Goal: Information Seeking & Learning: Learn about a topic

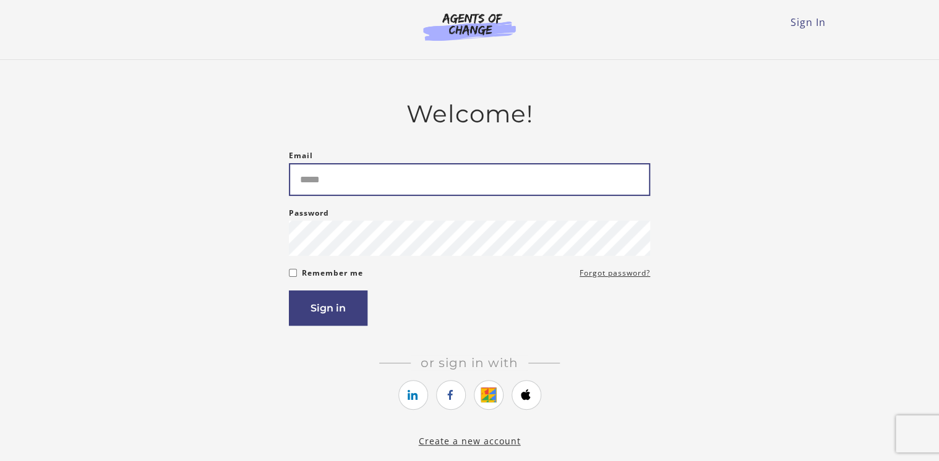
type input "**********"
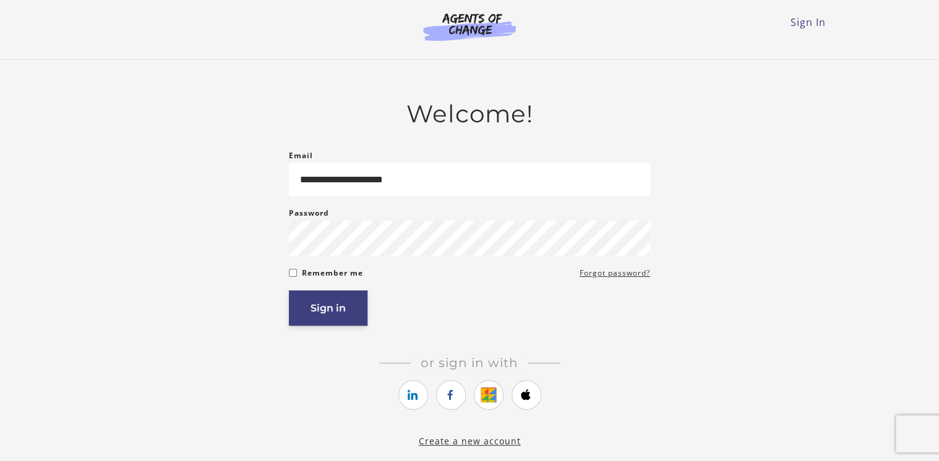
click at [333, 309] on button "Sign in" at bounding box center [328, 308] width 79 height 35
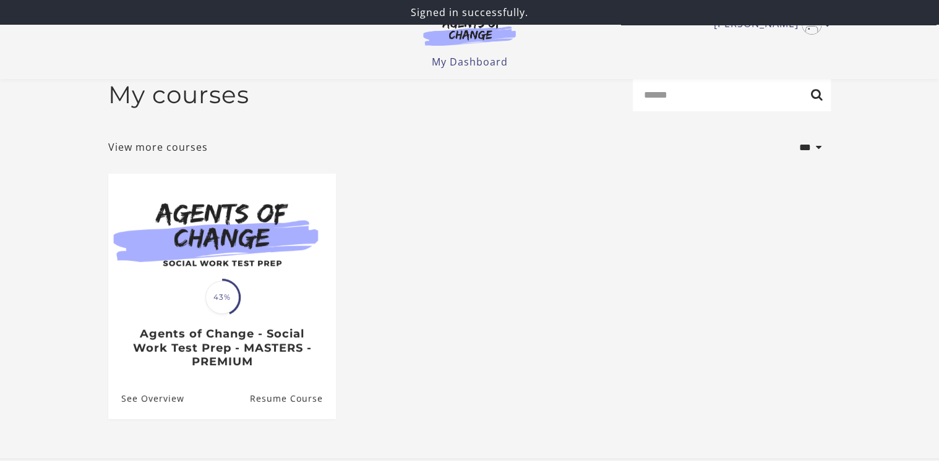
scroll to position [99, 0]
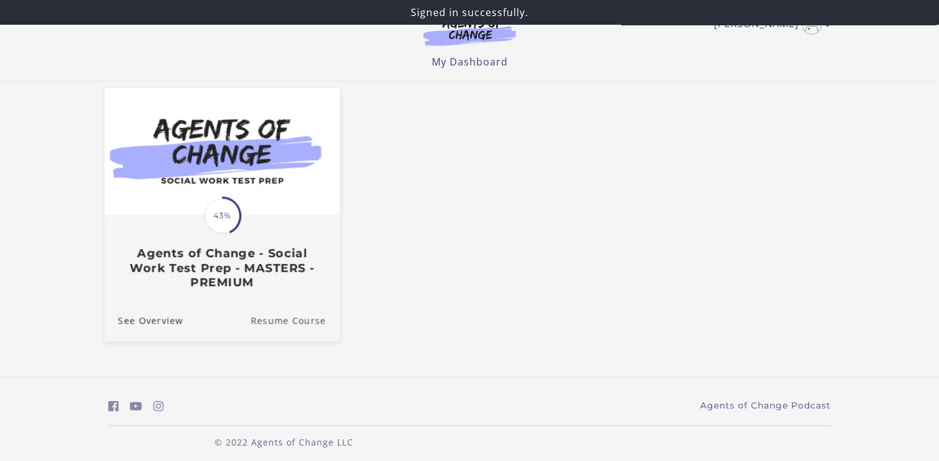
click at [265, 322] on link "Resume Course" at bounding box center [295, 320] width 89 height 41
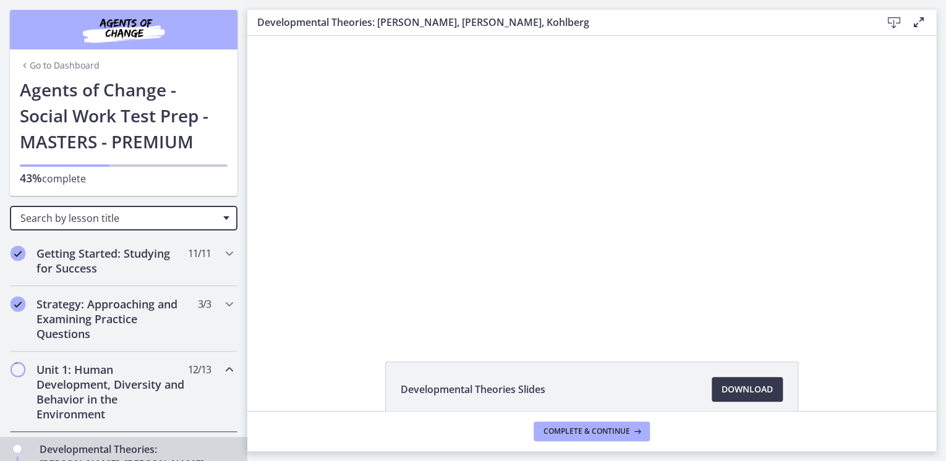
click at [203, 218] on span "Search by lesson title" at bounding box center [118, 219] width 197 height 14
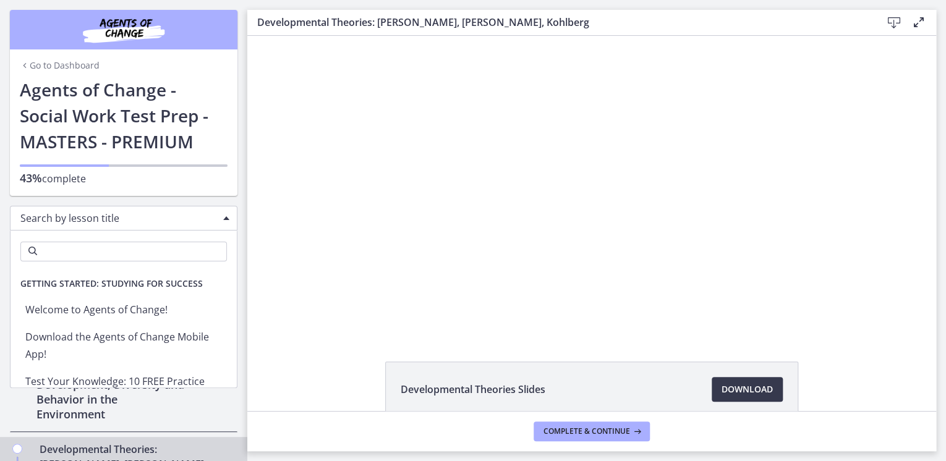
click at [247, 251] on div "Click for sound @keyframes VOLUME_SMALL_WAVE_FLASH { 0% { opacity: 0; } 33% { o…" at bounding box center [591, 185] width 689 height 298
click at [225, 399] on div "Unit 1: Human Development, Diversity and Behavior in the Environment 12 / 13 Co…" at bounding box center [124, 392] width 228 height 80
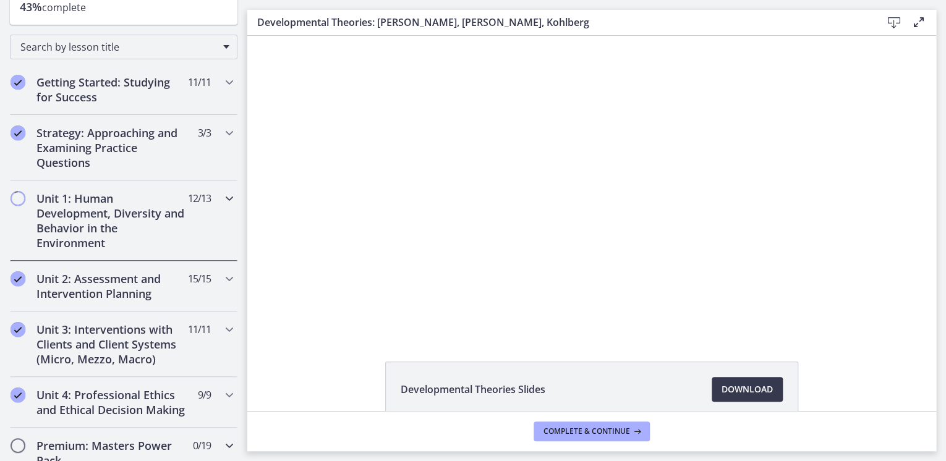
scroll to position [148, 0]
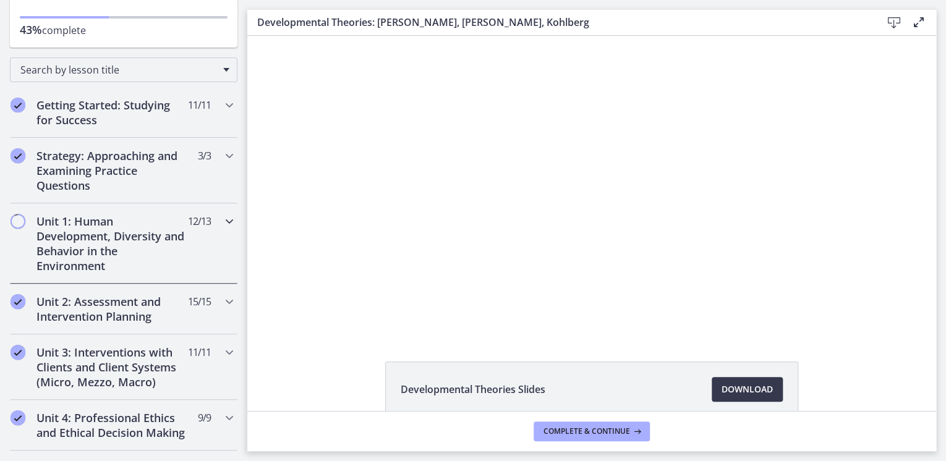
click at [63, 231] on h2 "Unit 1: Human Development, Diversity and Behavior in the Environment" at bounding box center [111, 243] width 151 height 59
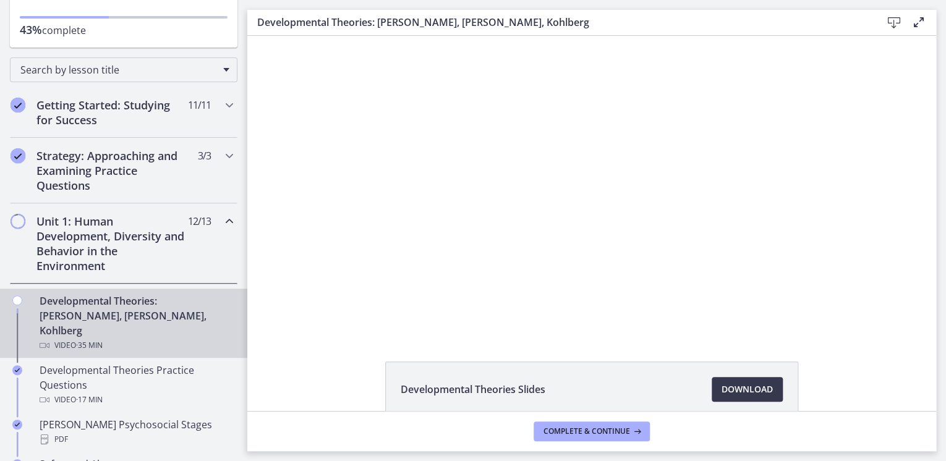
click at [23, 298] on div "Chapters" at bounding box center [17, 328] width 15 height 69
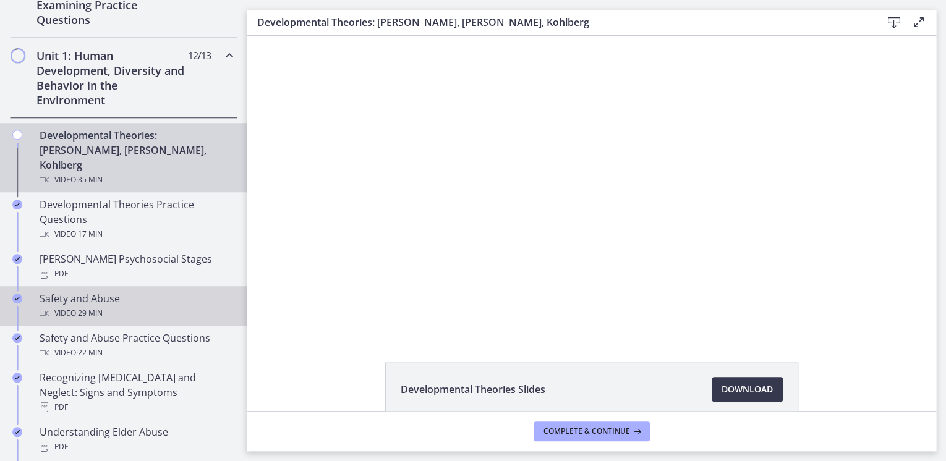
scroll to position [297, 0]
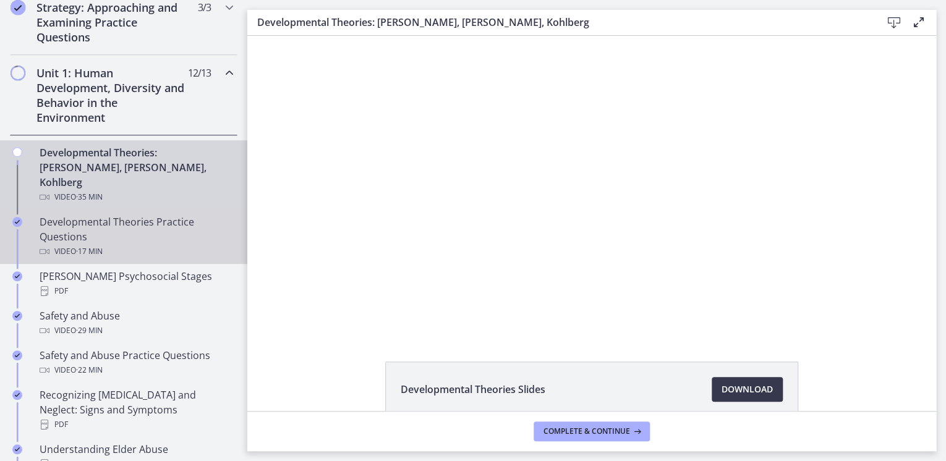
click at [13, 217] on icon "Completed" at bounding box center [17, 222] width 10 height 10
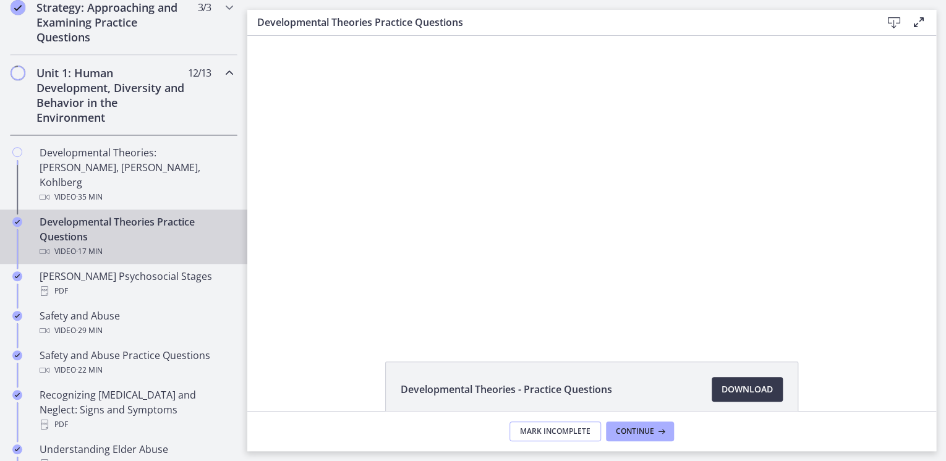
drag, startPoint x: 544, startPoint y: 431, endPoint x: 257, endPoint y: 386, distance: 291.1
click at [542, 431] on span "Mark Incomplete" at bounding box center [555, 432] width 71 height 10
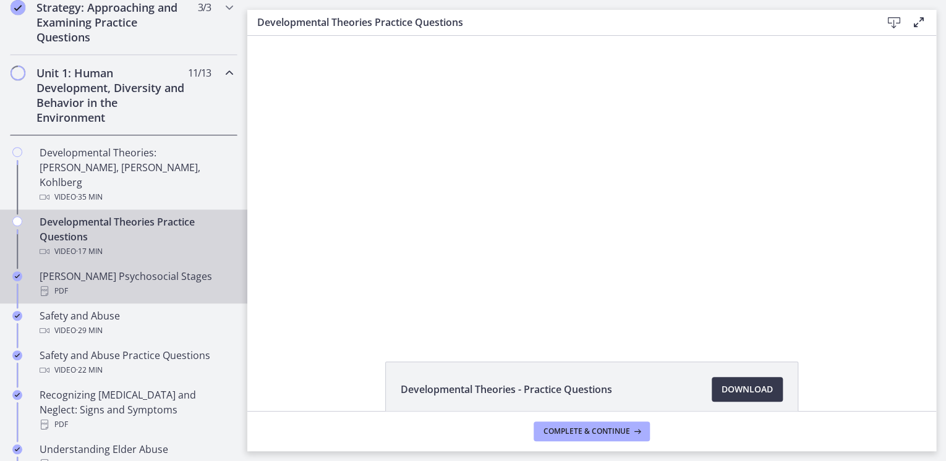
click at [18, 272] on icon "Completed" at bounding box center [17, 277] width 10 height 10
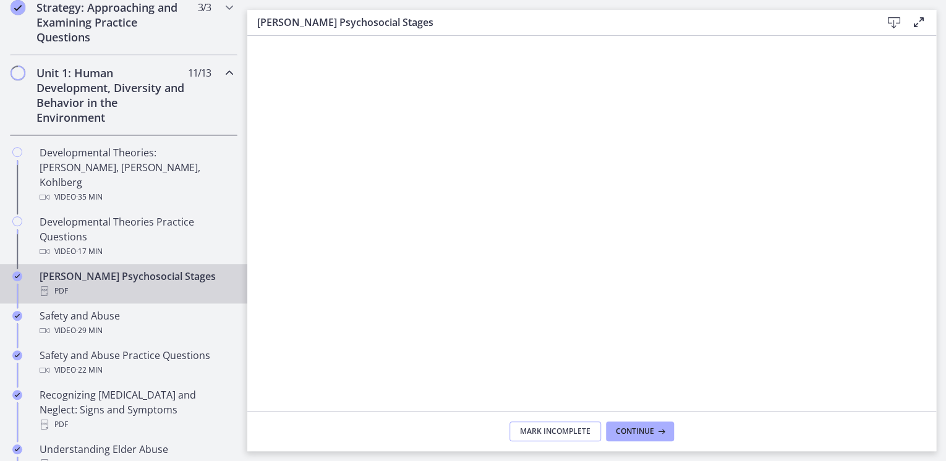
click at [540, 430] on span "Mark Incomplete" at bounding box center [555, 432] width 71 height 10
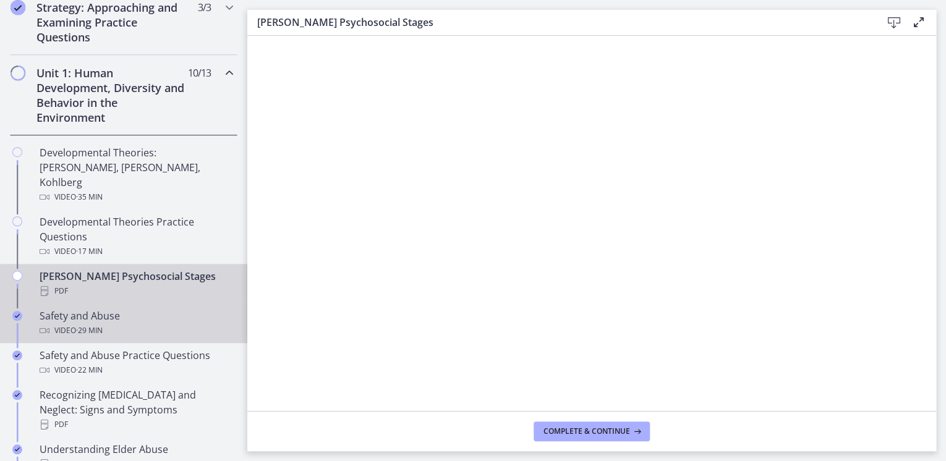
click at [15, 311] on icon "Completed" at bounding box center [17, 316] width 10 height 10
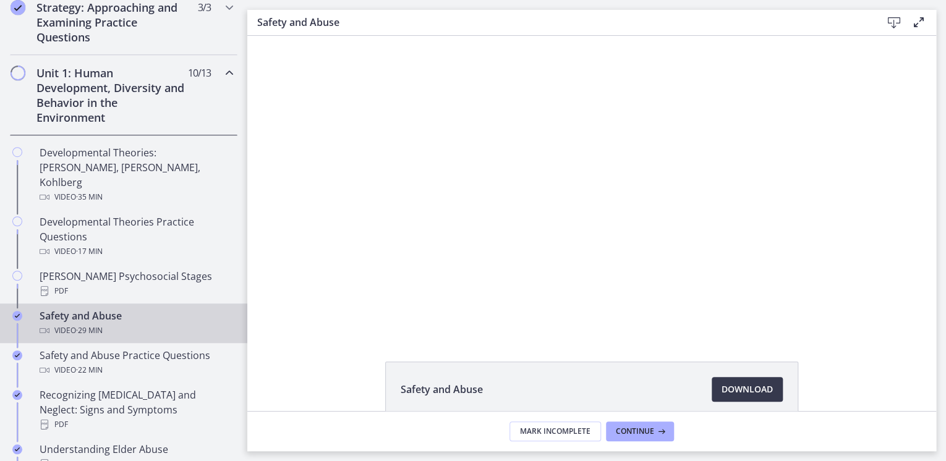
click at [22, 311] on icon "Completed" at bounding box center [17, 316] width 10 height 10
click at [549, 429] on span "Mark Incomplete" at bounding box center [555, 432] width 71 height 10
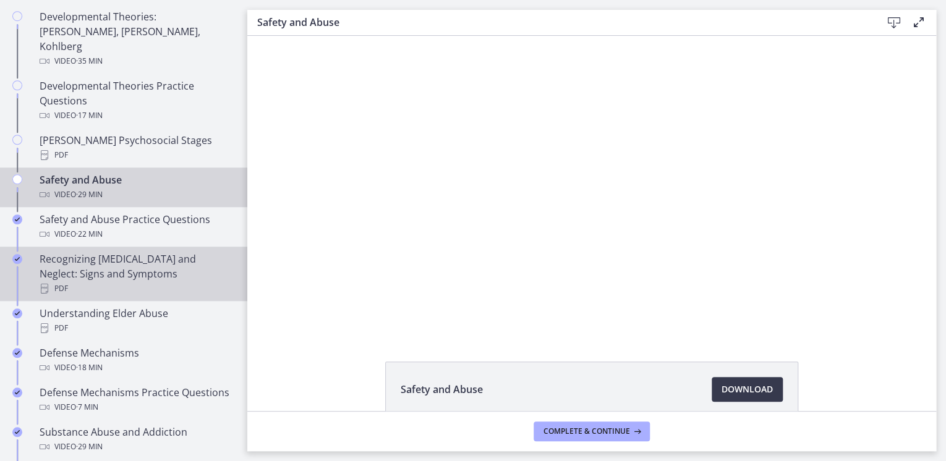
scroll to position [445, 0]
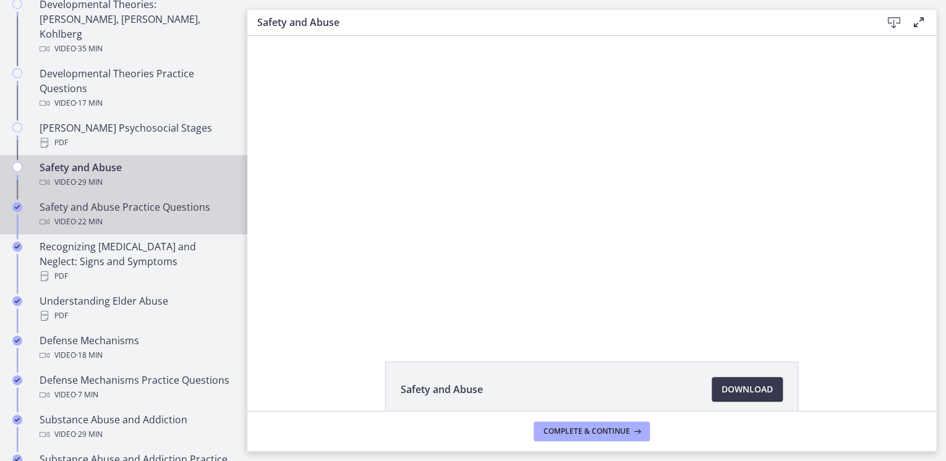
click at [18, 202] on icon "Completed" at bounding box center [17, 207] width 10 height 10
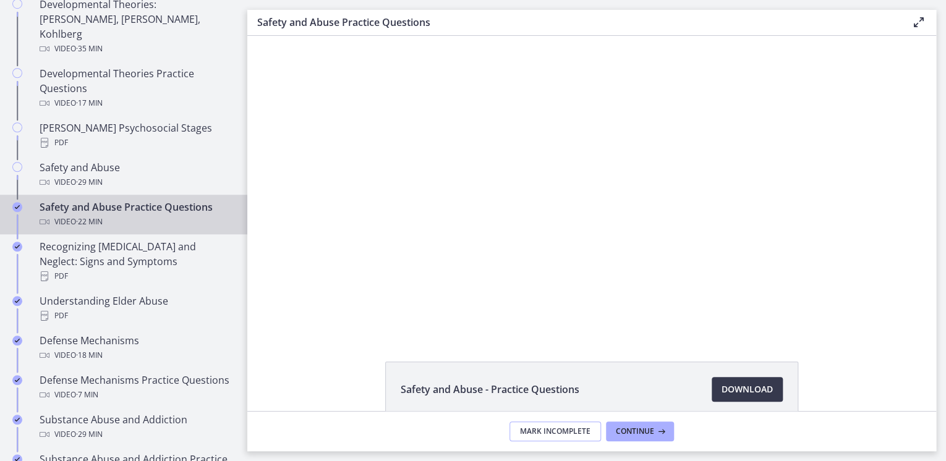
click at [530, 431] on span "Mark Incomplete" at bounding box center [555, 432] width 71 height 10
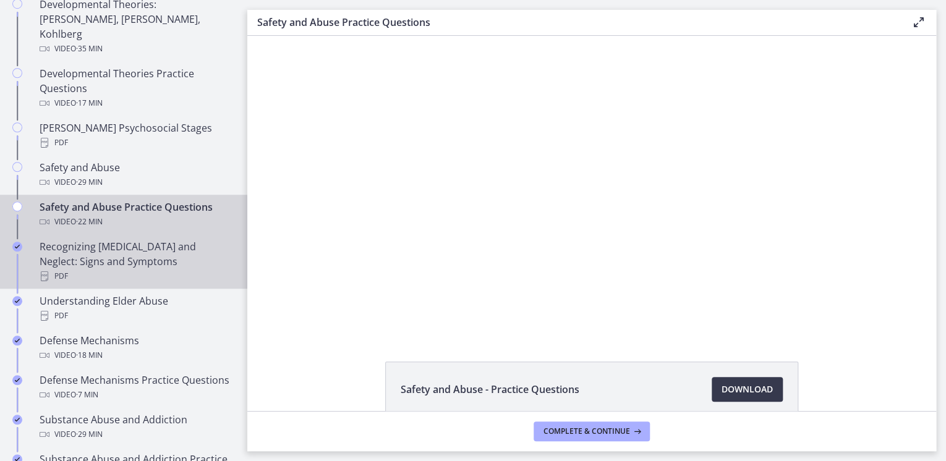
click at [18, 242] on icon "Completed" at bounding box center [17, 247] width 10 height 10
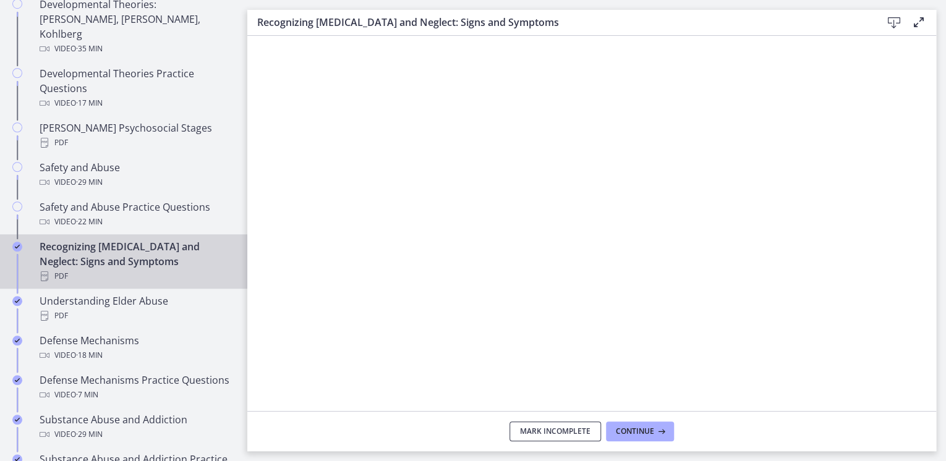
click at [528, 433] on span "Mark Incomplete" at bounding box center [555, 432] width 71 height 10
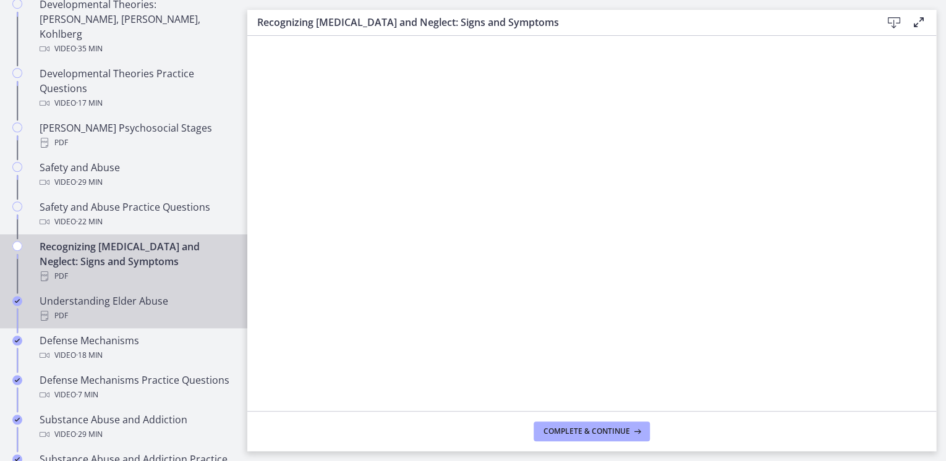
click at [18, 296] on icon "Completed" at bounding box center [17, 301] width 10 height 10
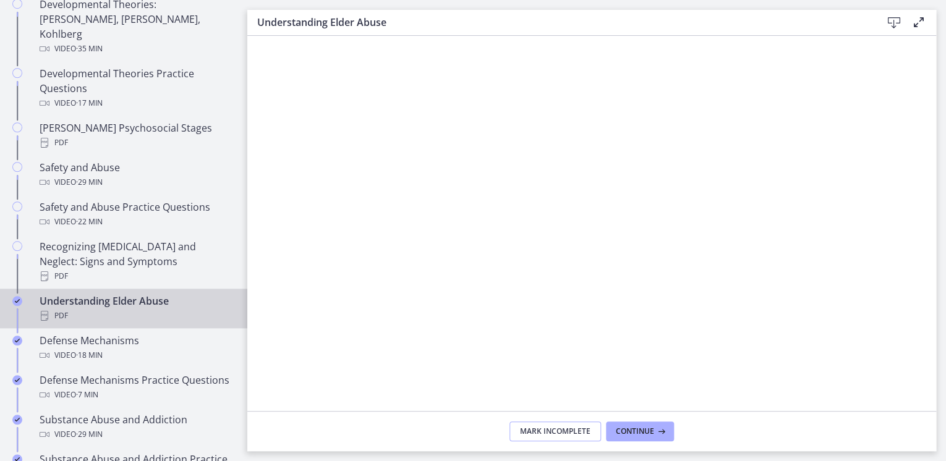
click at [528, 433] on span "Mark Incomplete" at bounding box center [555, 432] width 71 height 10
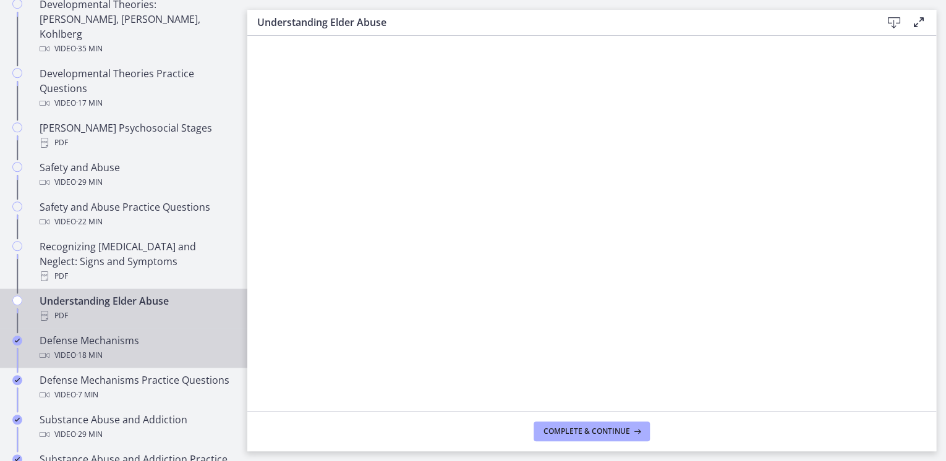
click at [20, 336] on icon "Completed" at bounding box center [17, 341] width 10 height 10
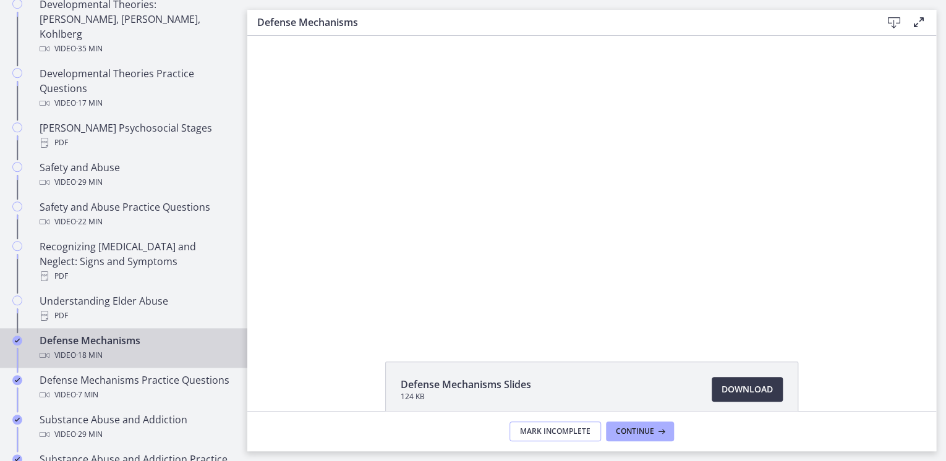
click at [530, 435] on span "Mark Incomplete" at bounding box center [555, 432] width 71 height 10
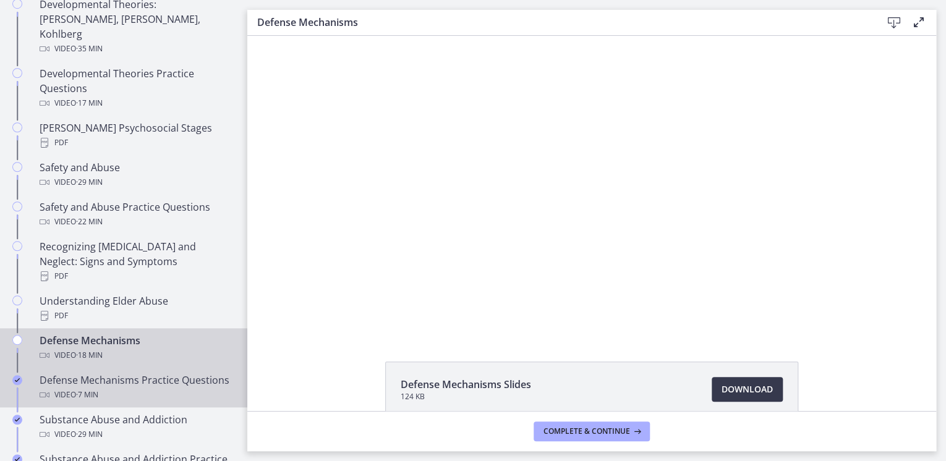
click at [17, 375] on icon "Completed" at bounding box center [17, 380] width 10 height 10
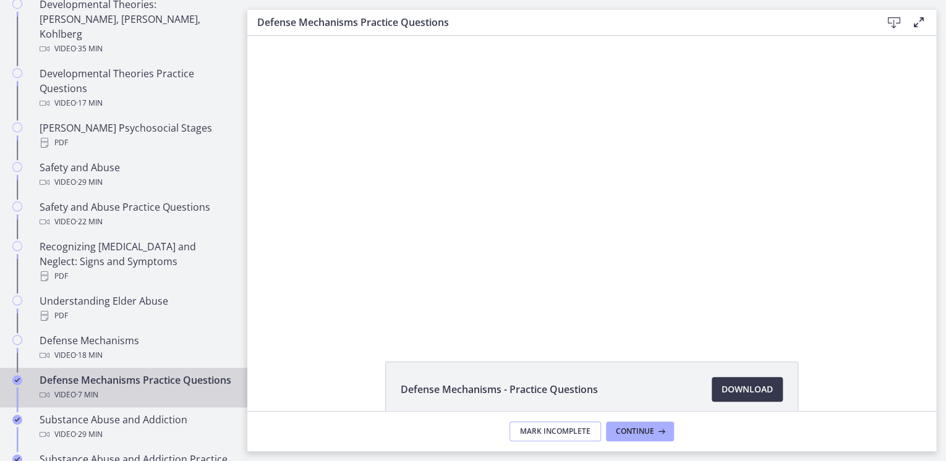
click at [538, 432] on span "Mark Incomplete" at bounding box center [555, 432] width 71 height 10
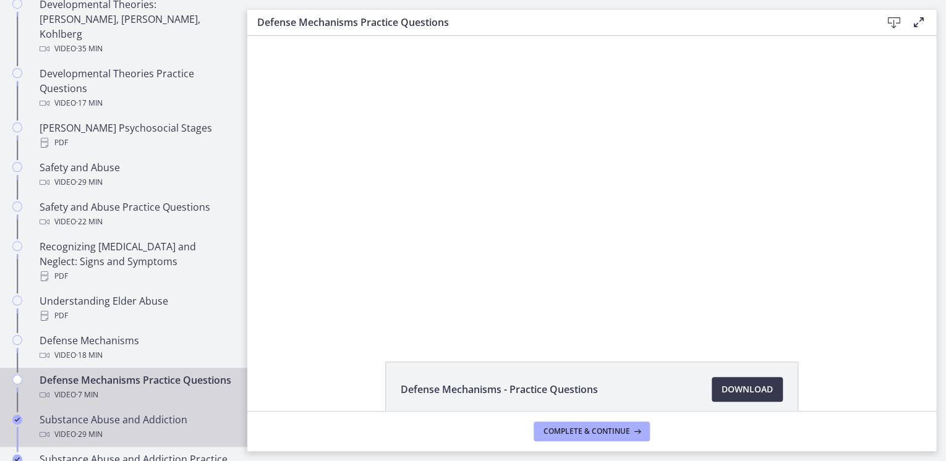
click at [22, 419] on div "Chapters" at bounding box center [17, 433] width 15 height 40
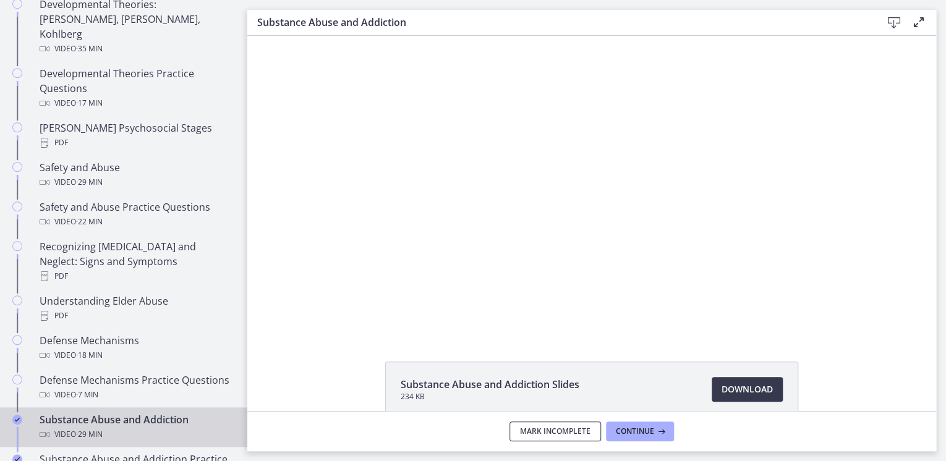
drag, startPoint x: 531, startPoint y: 434, endPoint x: 442, endPoint y: 432, distance: 89.7
click at [525, 434] on span "Mark Incomplete" at bounding box center [555, 432] width 71 height 10
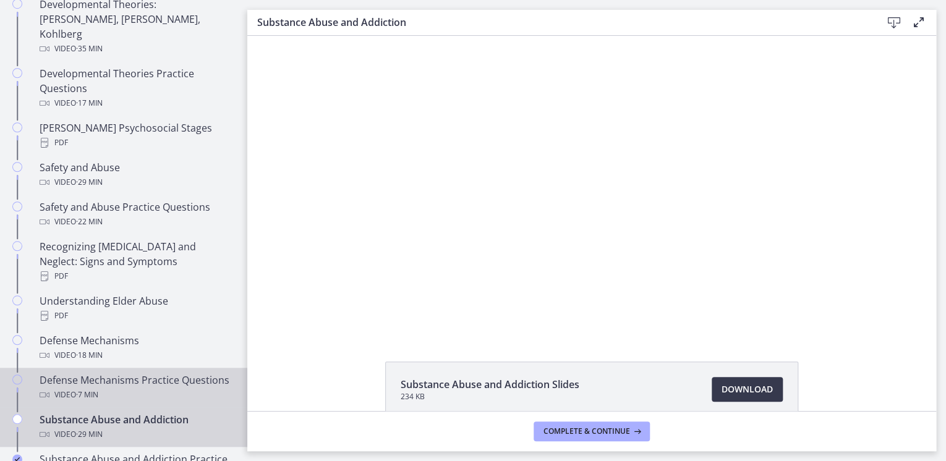
scroll to position [544, 0]
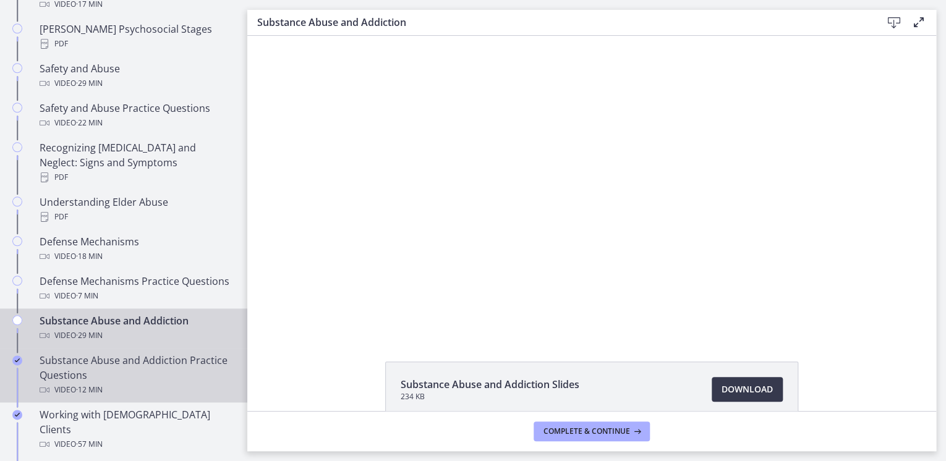
click at [15, 361] on icon "Completed" at bounding box center [17, 361] width 10 height 10
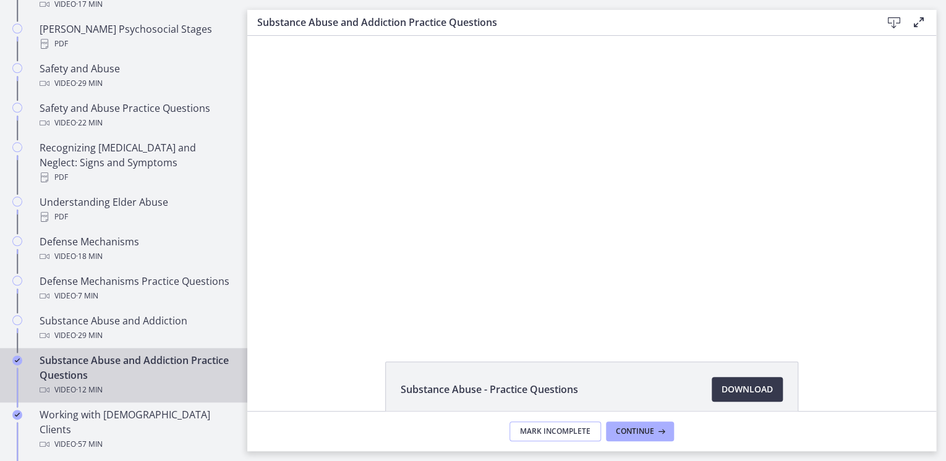
drag, startPoint x: 525, startPoint y: 431, endPoint x: 158, endPoint y: 398, distance: 367.6
click at [523, 431] on span "Mark Incomplete" at bounding box center [555, 432] width 71 height 10
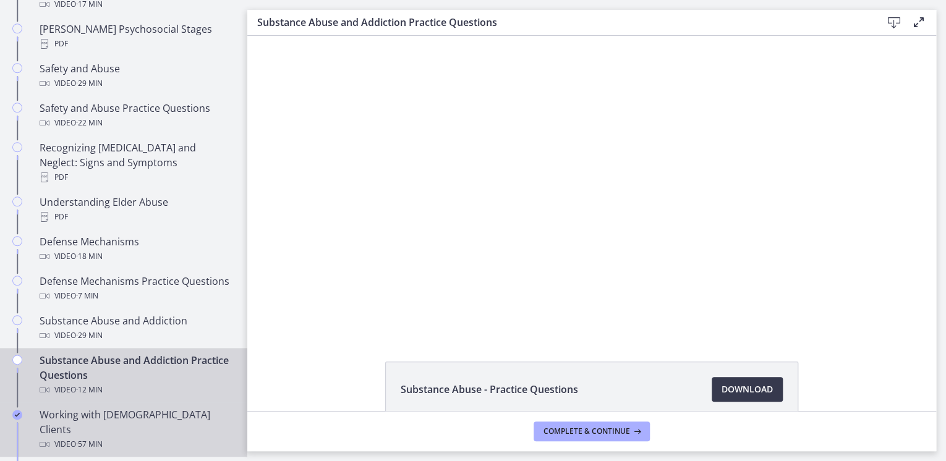
click at [16, 413] on icon "Completed" at bounding box center [17, 415] width 10 height 10
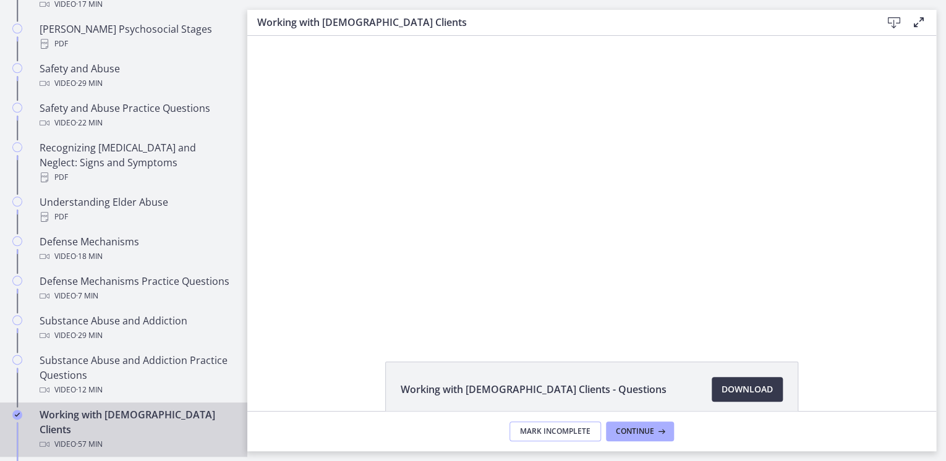
click at [529, 434] on span "Mark Incomplete" at bounding box center [555, 432] width 71 height 10
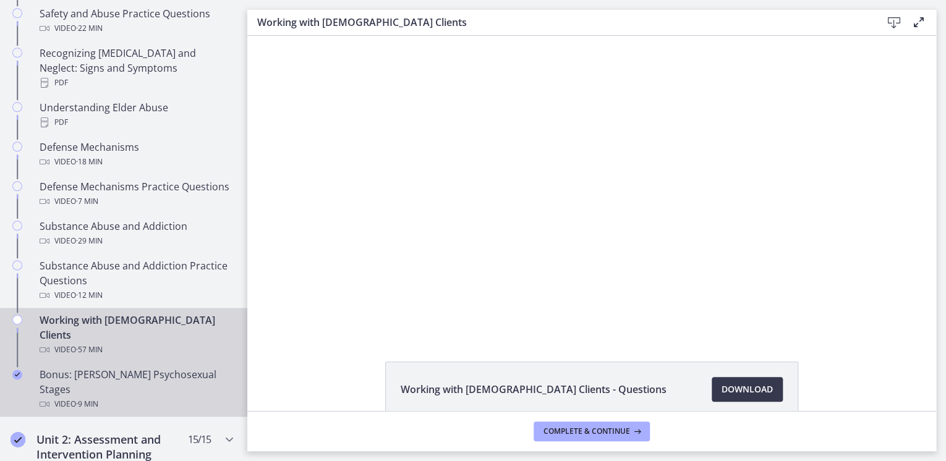
scroll to position [643, 0]
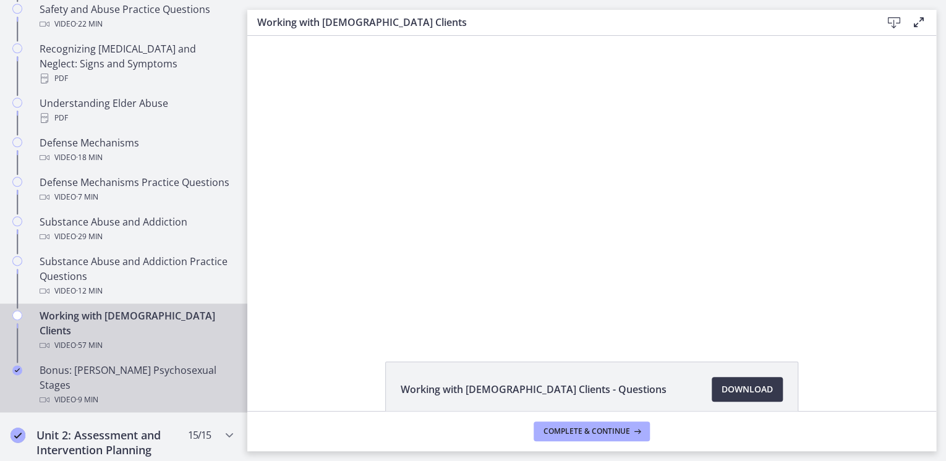
click at [22, 363] on div "Chapters" at bounding box center [17, 390] width 15 height 54
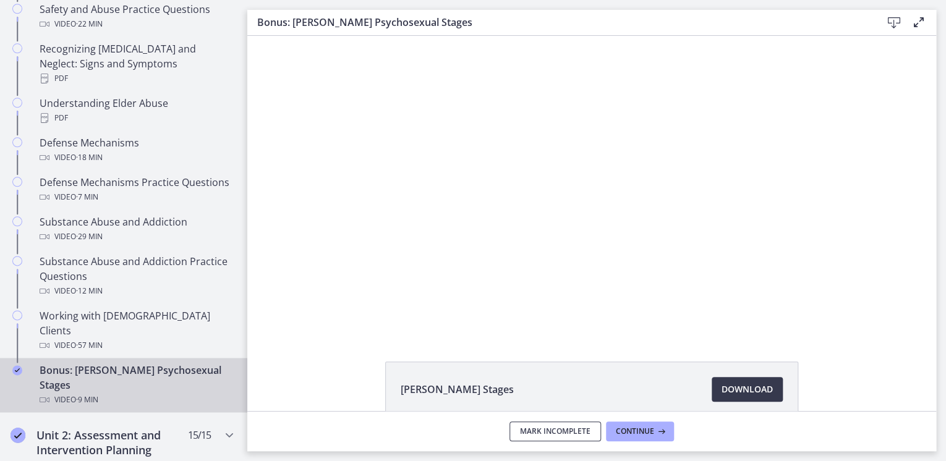
drag, startPoint x: 544, startPoint y: 428, endPoint x: 314, endPoint y: 401, distance: 231.7
click at [541, 428] on span "Mark Incomplete" at bounding box center [555, 432] width 71 height 10
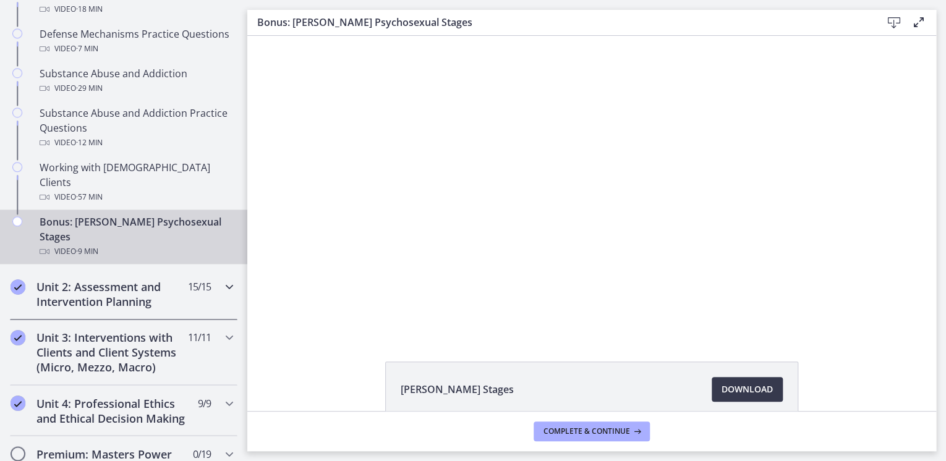
click at [15, 280] on icon "Completed" at bounding box center [18, 287] width 15 height 15
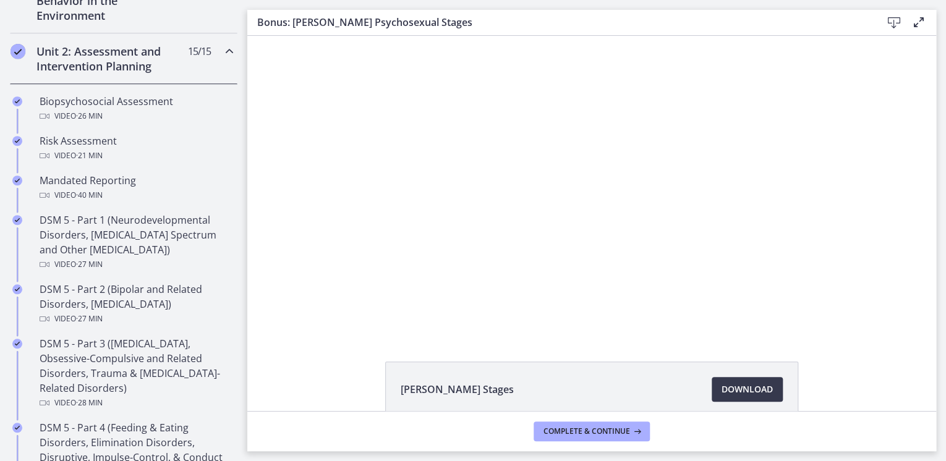
scroll to position [297, 0]
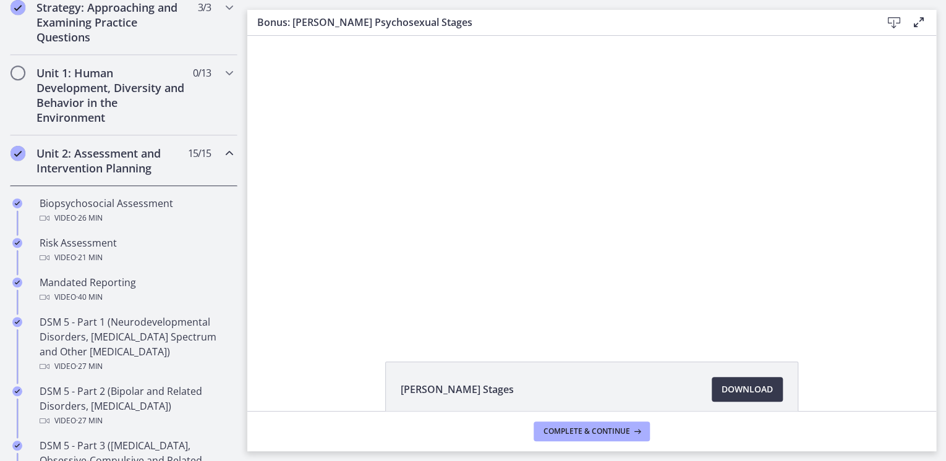
click at [17, 151] on icon "Completed" at bounding box center [18, 153] width 15 height 15
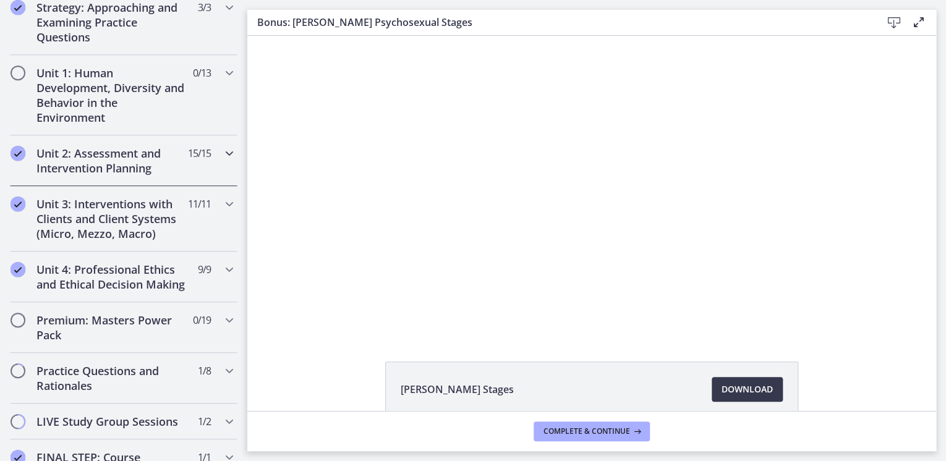
click at [17, 151] on icon "Completed" at bounding box center [18, 153] width 15 height 15
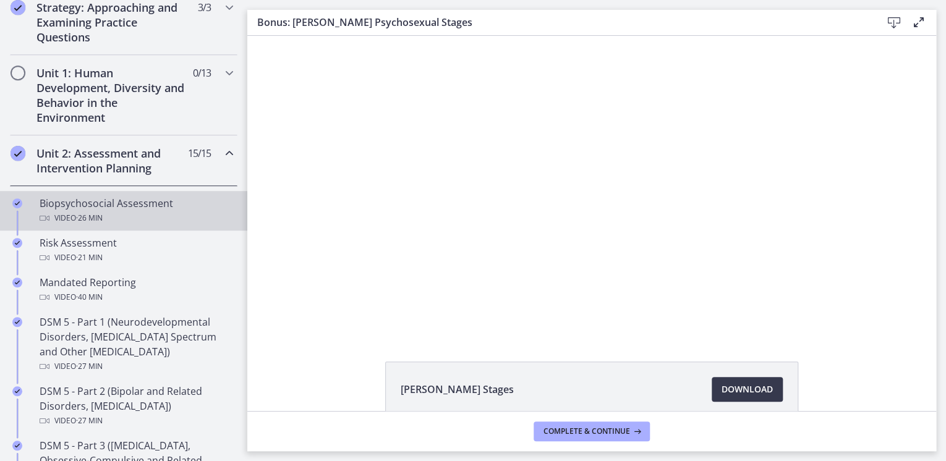
click at [19, 208] on div "Chapters" at bounding box center [17, 216] width 15 height 40
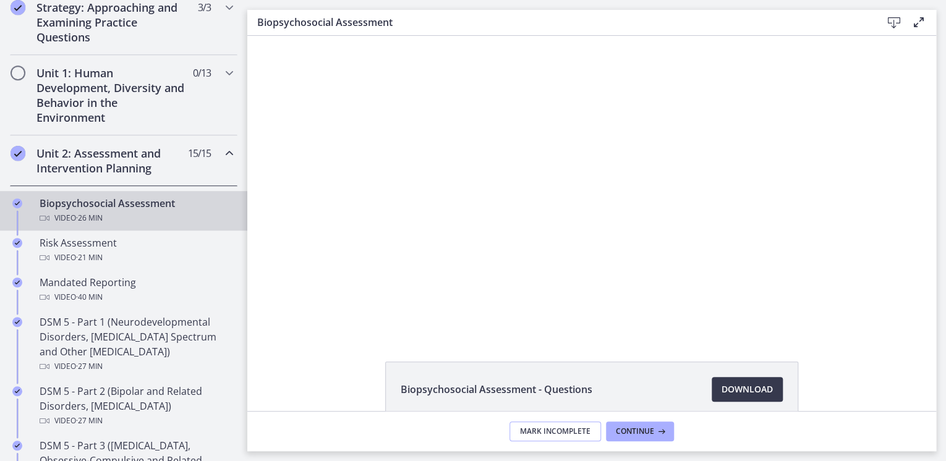
click at [544, 434] on span "Mark Incomplete" at bounding box center [555, 432] width 71 height 10
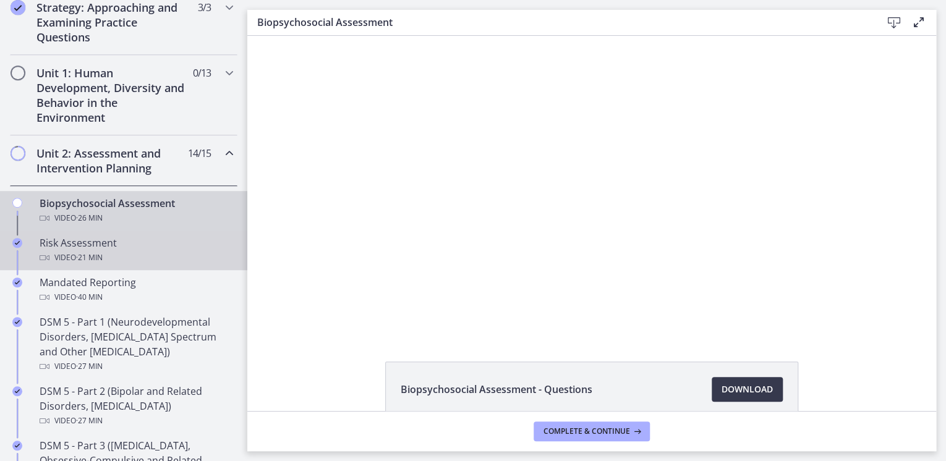
click at [19, 242] on icon "Completed" at bounding box center [17, 243] width 10 height 10
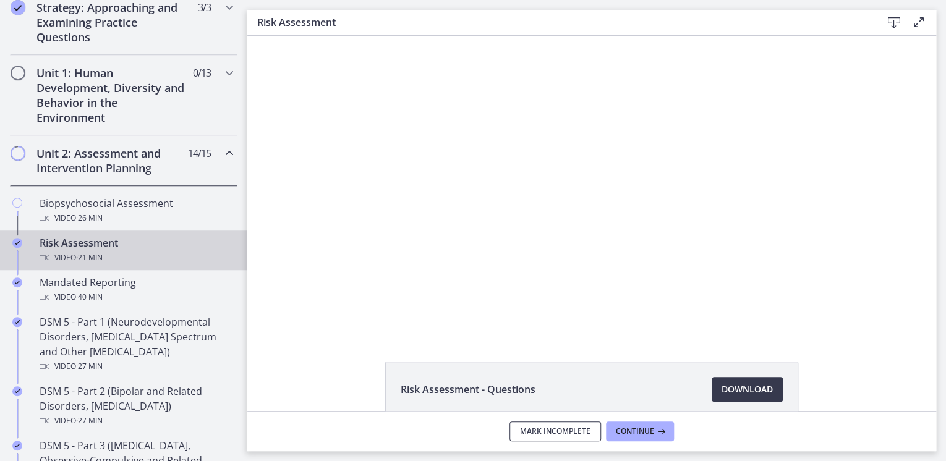
drag, startPoint x: 522, startPoint y: 427, endPoint x: 515, endPoint y: 422, distance: 8.6
click at [523, 427] on span "Mark Incomplete" at bounding box center [555, 432] width 71 height 10
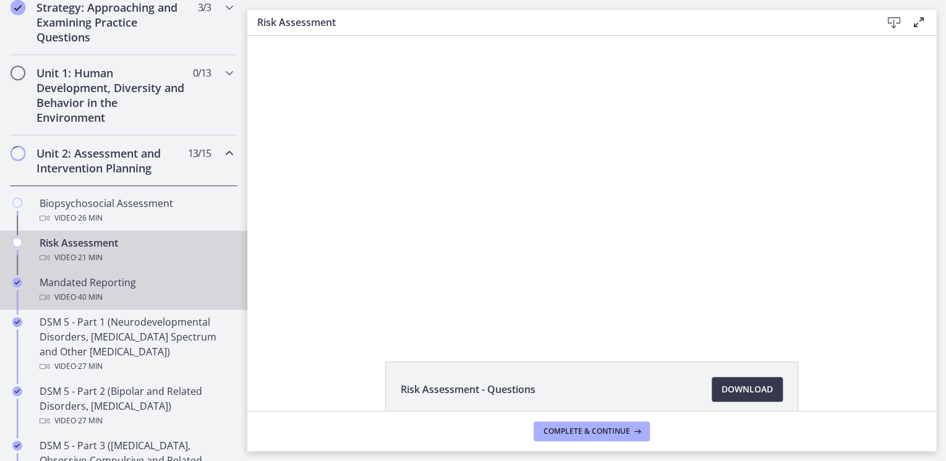
click at [18, 280] on icon "Completed" at bounding box center [17, 283] width 10 height 10
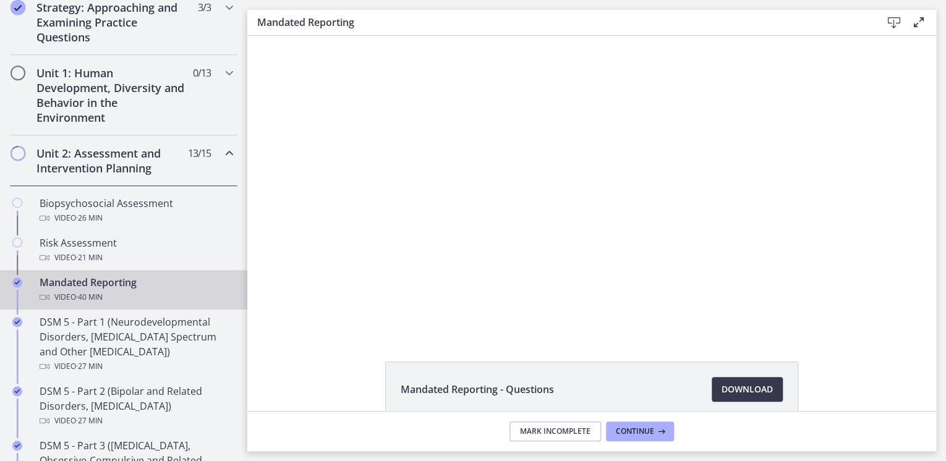
click at [576, 432] on span "Mark Incomplete" at bounding box center [555, 432] width 71 height 10
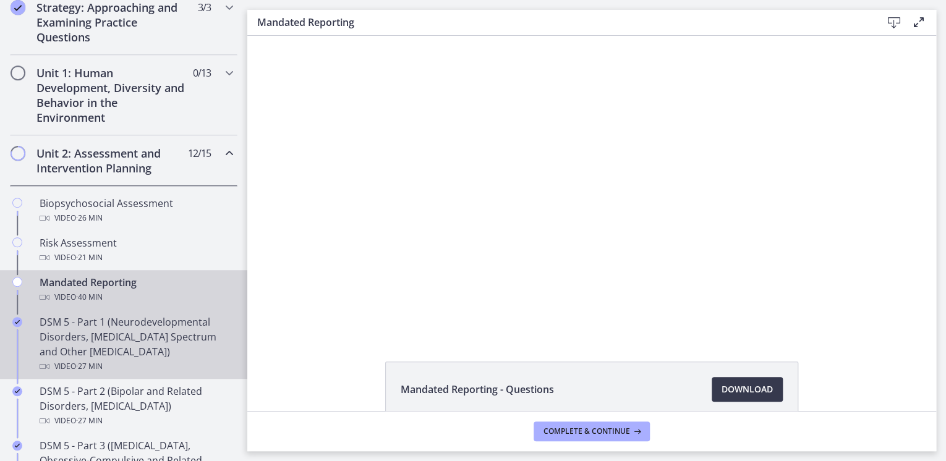
click at [17, 319] on icon "Completed" at bounding box center [17, 322] width 10 height 10
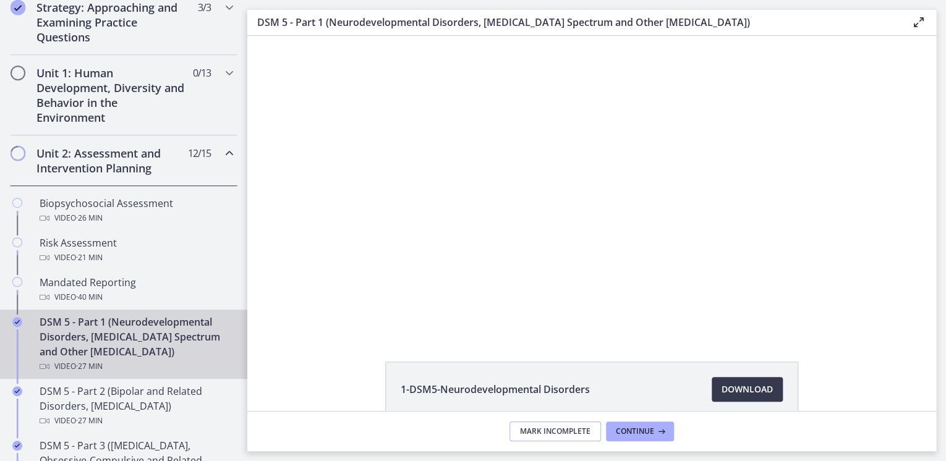
click at [552, 428] on span "Mark Incomplete" at bounding box center [555, 432] width 71 height 10
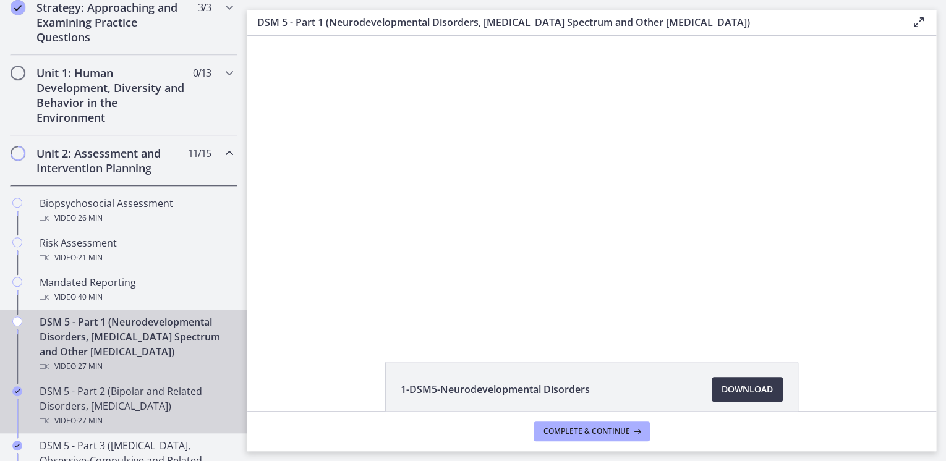
click at [16, 388] on icon "Completed" at bounding box center [17, 392] width 10 height 10
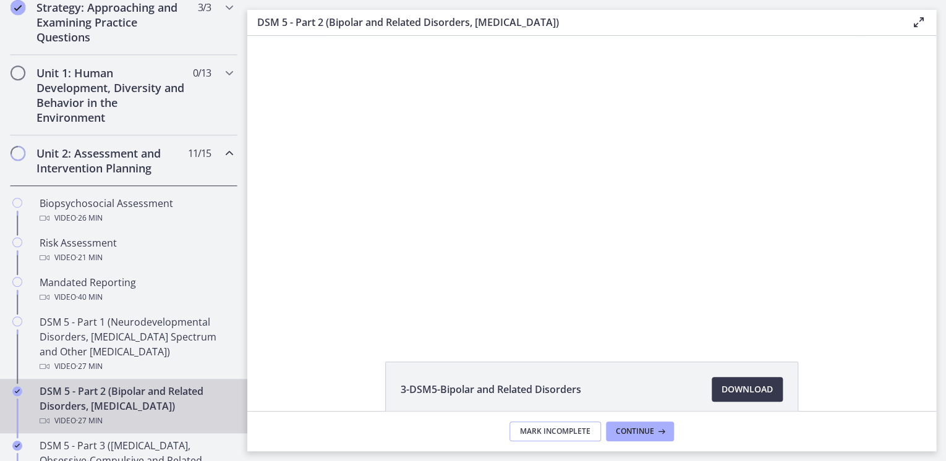
click at [542, 432] on span "Mark Incomplete" at bounding box center [555, 432] width 71 height 10
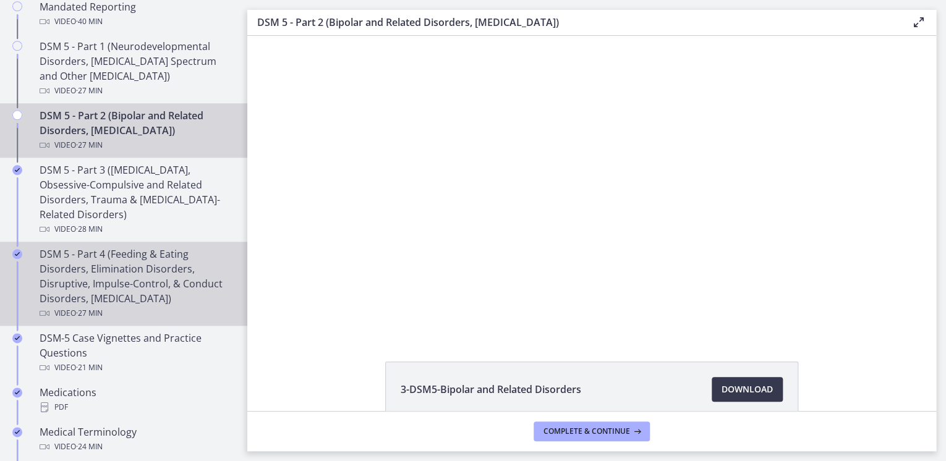
scroll to position [544, 0]
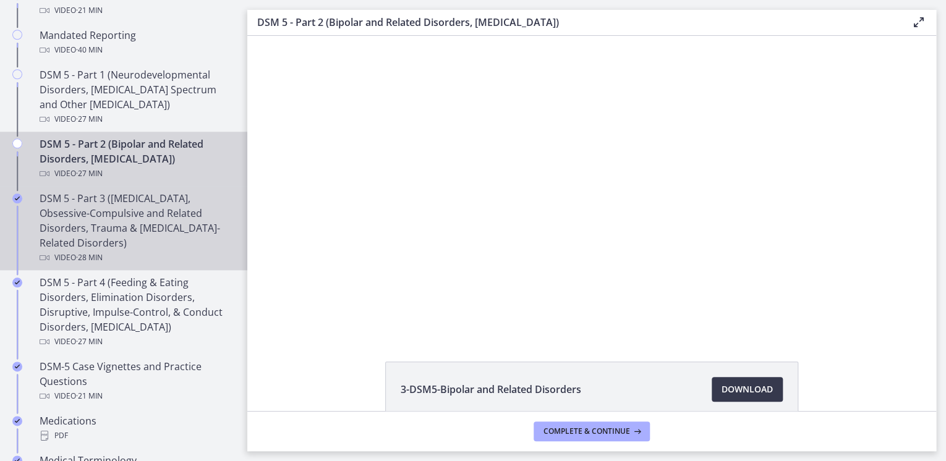
click at [15, 199] on icon "Completed" at bounding box center [17, 199] width 10 height 10
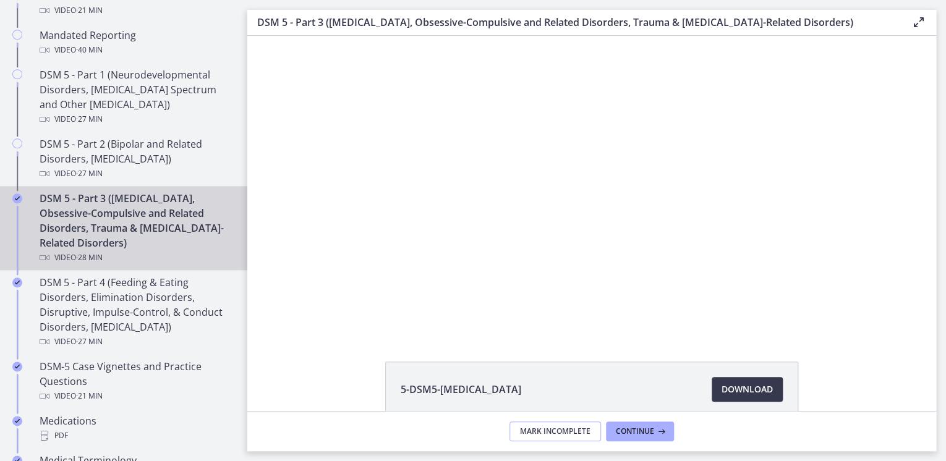
click at [538, 430] on span "Mark Incomplete" at bounding box center [555, 432] width 71 height 10
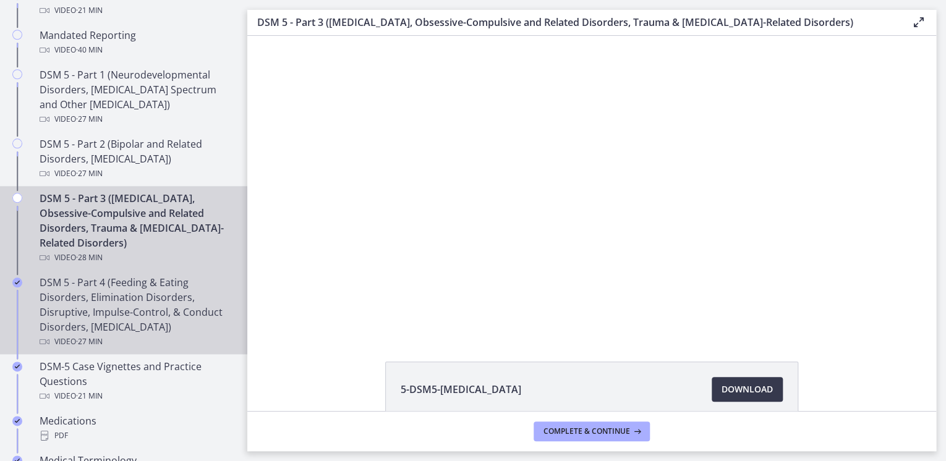
click at [17, 282] on icon "Completed" at bounding box center [17, 283] width 10 height 10
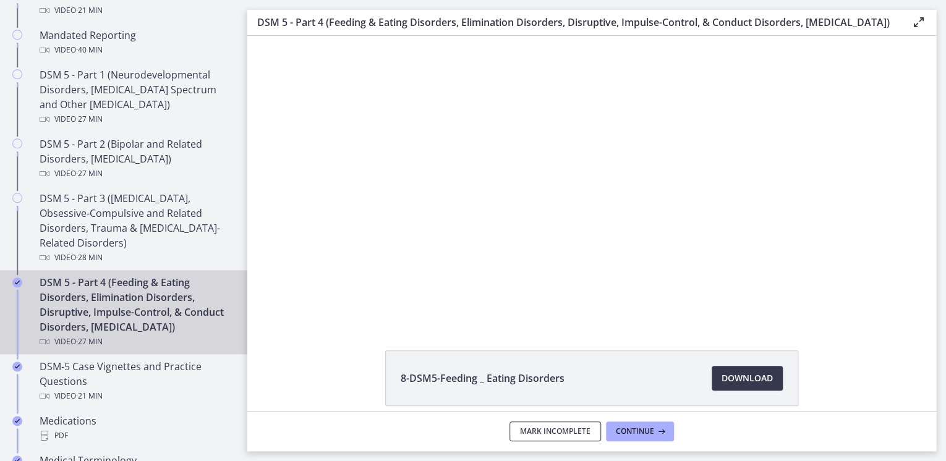
click at [529, 433] on span "Mark Incomplete" at bounding box center [555, 432] width 71 height 10
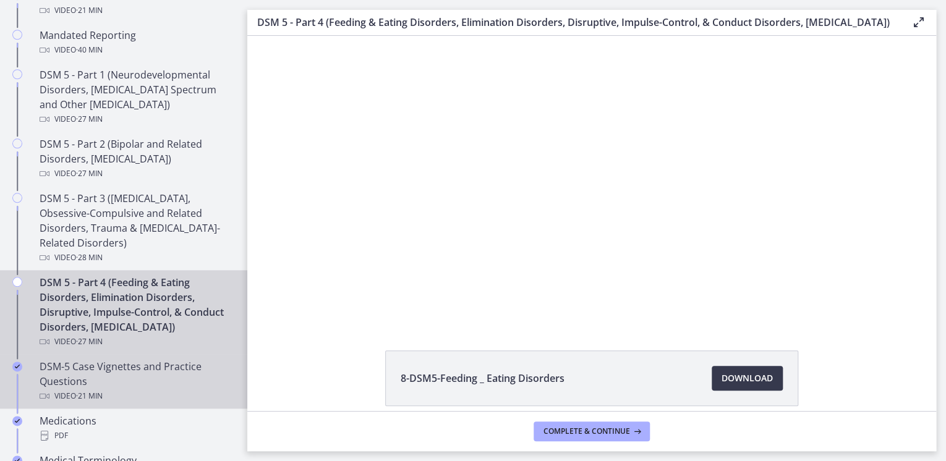
click at [20, 372] on icon "Completed" at bounding box center [17, 367] width 10 height 10
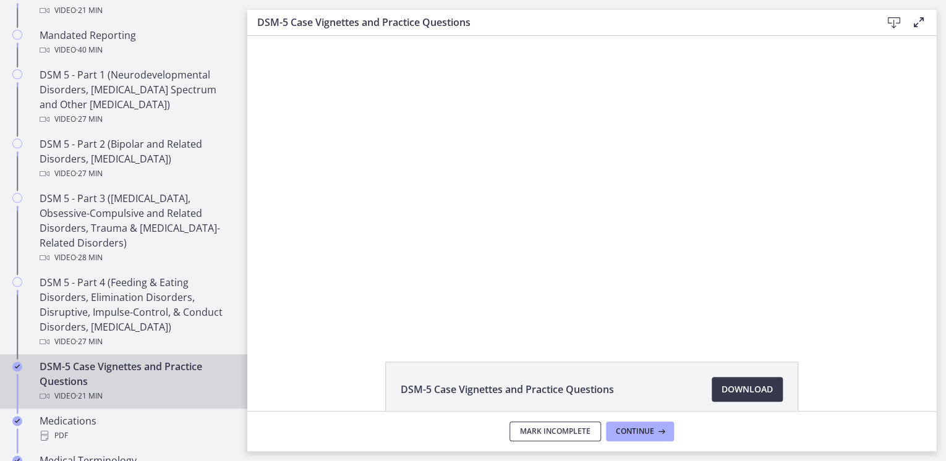
drag, startPoint x: 529, startPoint y: 434, endPoint x: 282, endPoint y: 398, distance: 250.0
click at [529, 433] on span "Mark Incomplete" at bounding box center [555, 432] width 71 height 10
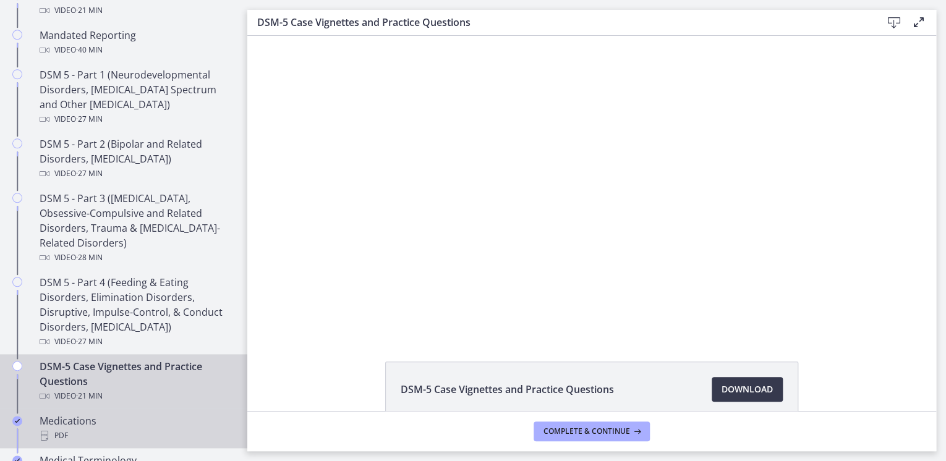
click at [15, 418] on icon "Completed" at bounding box center [17, 421] width 10 height 10
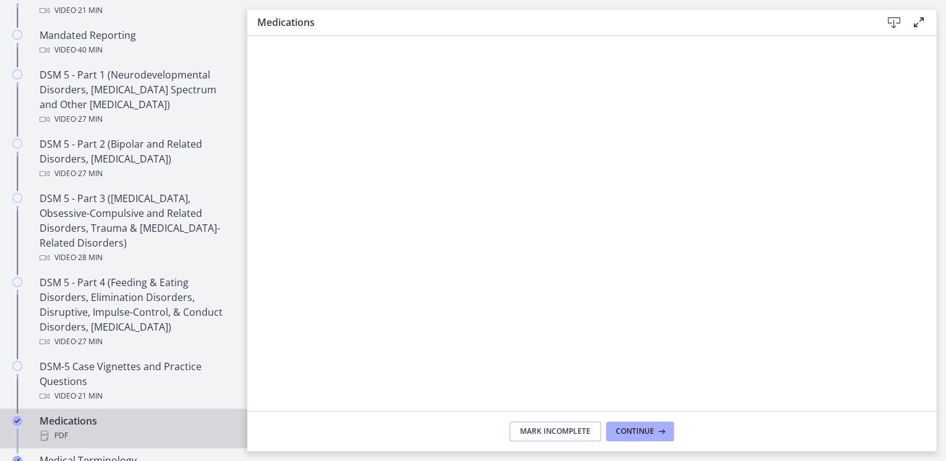
click at [521, 436] on button "Mark Incomplete" at bounding box center [556, 432] width 92 height 20
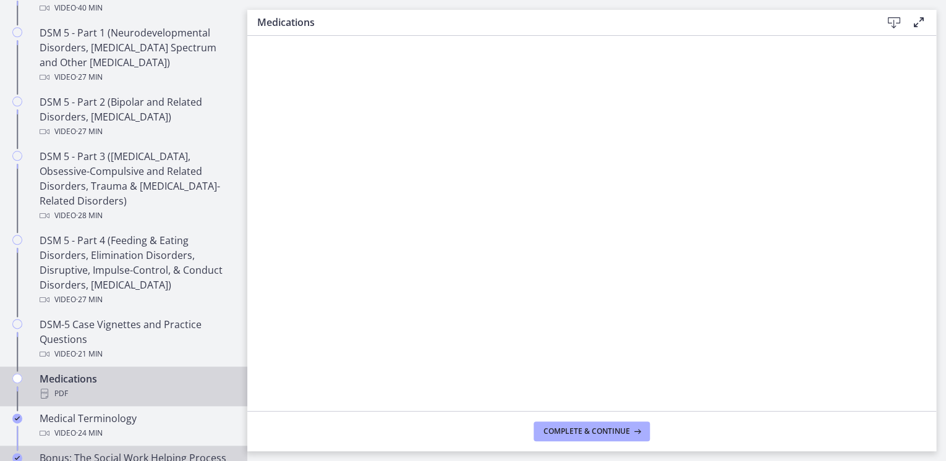
scroll to position [643, 0]
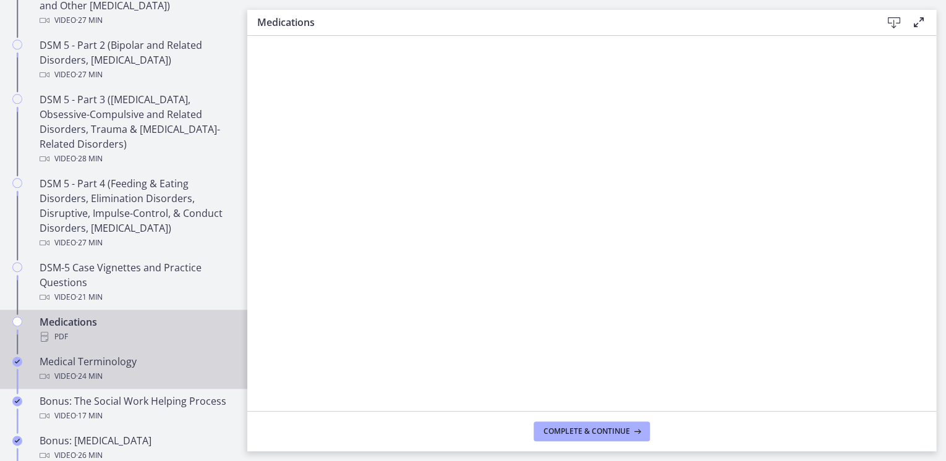
click at [22, 360] on icon "Completed" at bounding box center [17, 362] width 10 height 10
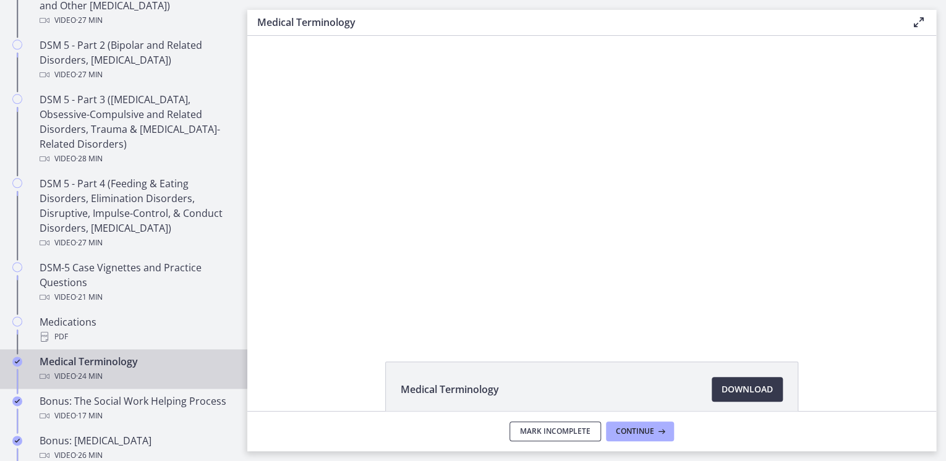
click at [539, 428] on span "Mark Incomplete" at bounding box center [555, 432] width 71 height 10
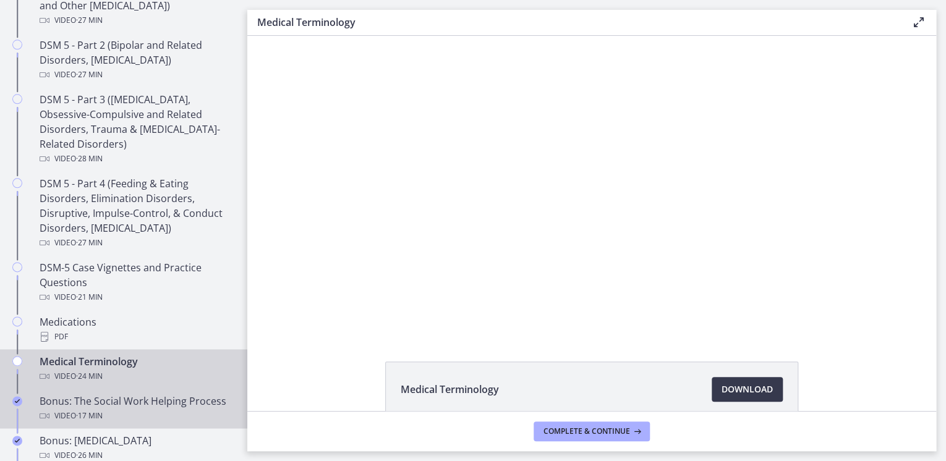
scroll to position [693, 0]
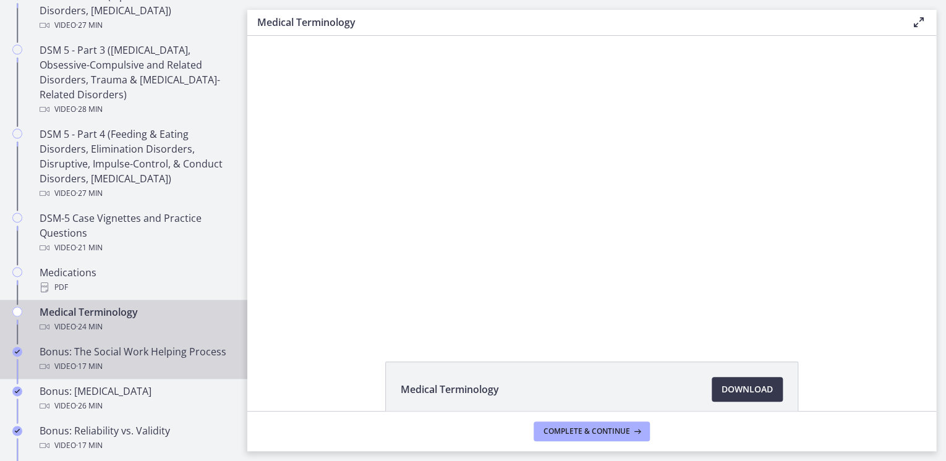
click at [20, 351] on icon "Completed" at bounding box center [17, 352] width 10 height 10
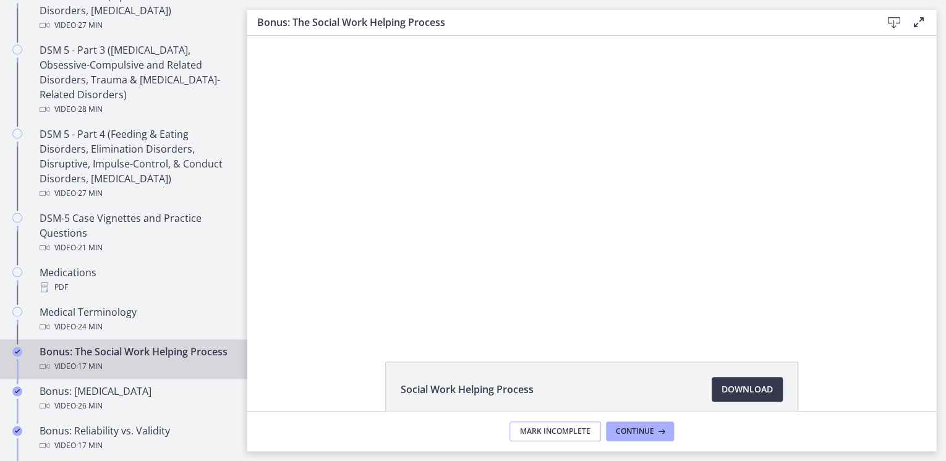
drag, startPoint x: 531, startPoint y: 427, endPoint x: 416, endPoint y: 419, distance: 115.9
click at [531, 427] on span "Mark Incomplete" at bounding box center [555, 432] width 71 height 10
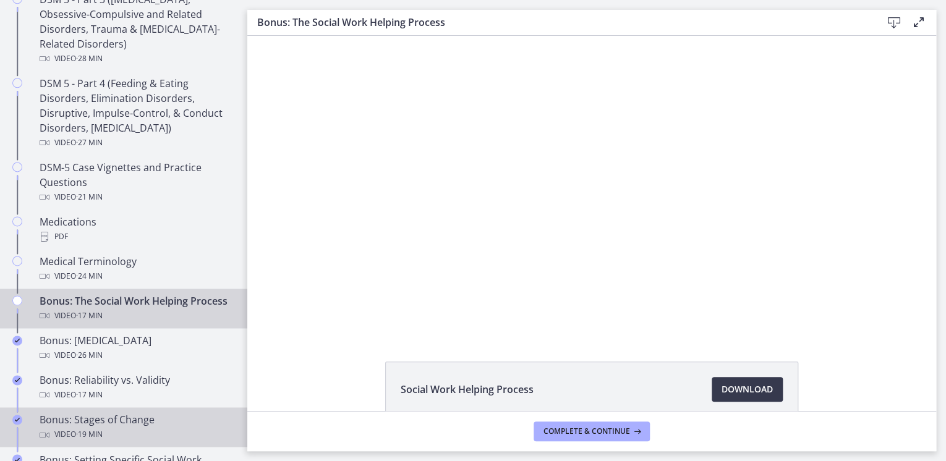
scroll to position [792, 0]
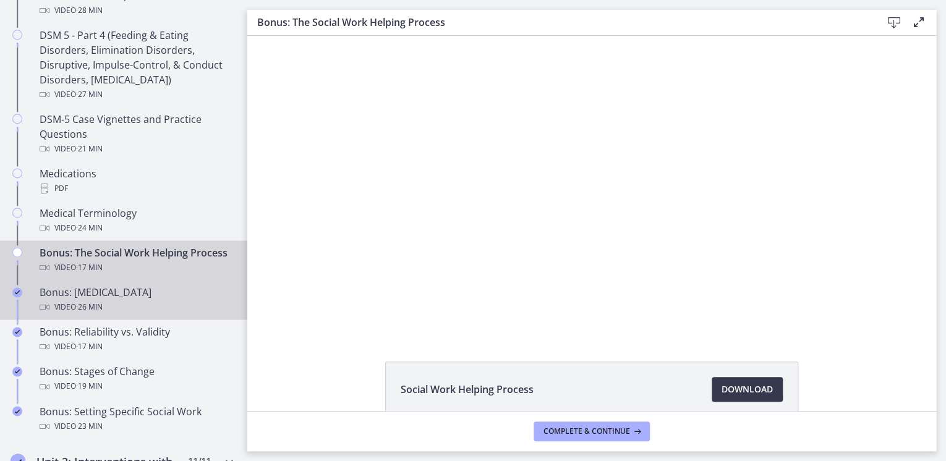
click at [18, 298] on icon "Completed" at bounding box center [17, 293] width 10 height 10
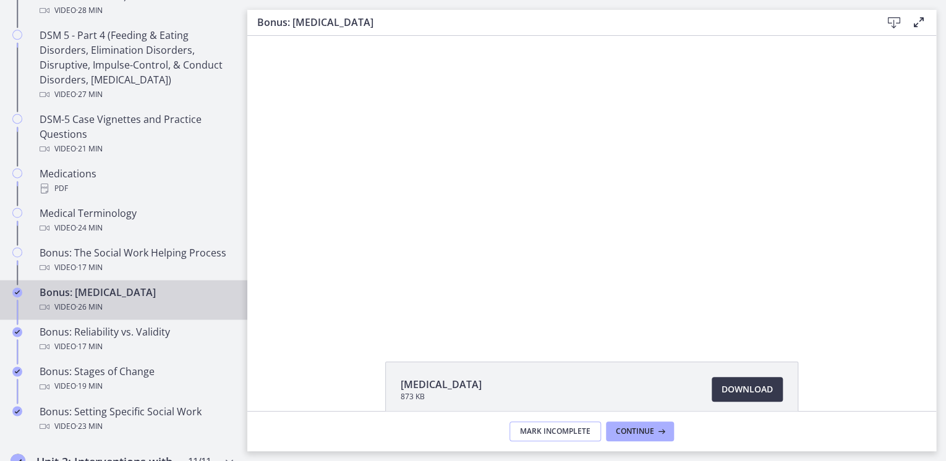
click at [539, 435] on span "Mark Incomplete" at bounding box center [555, 432] width 71 height 10
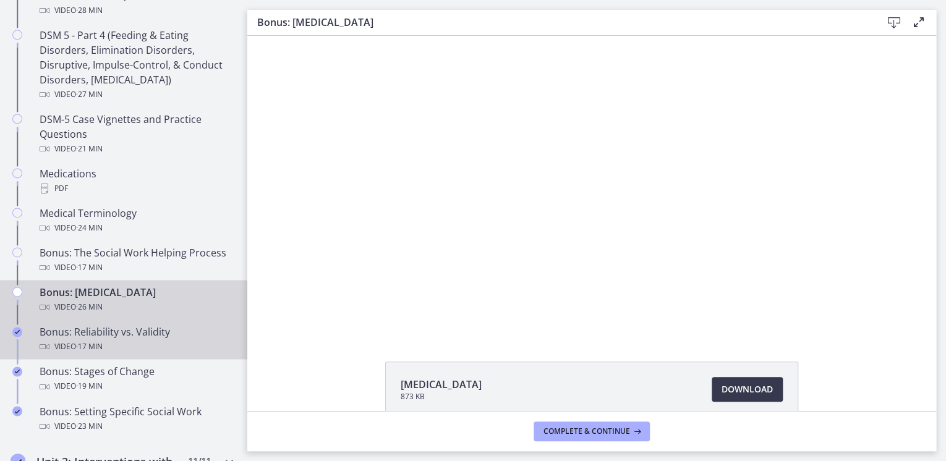
click at [20, 334] on icon "Completed" at bounding box center [17, 332] width 10 height 10
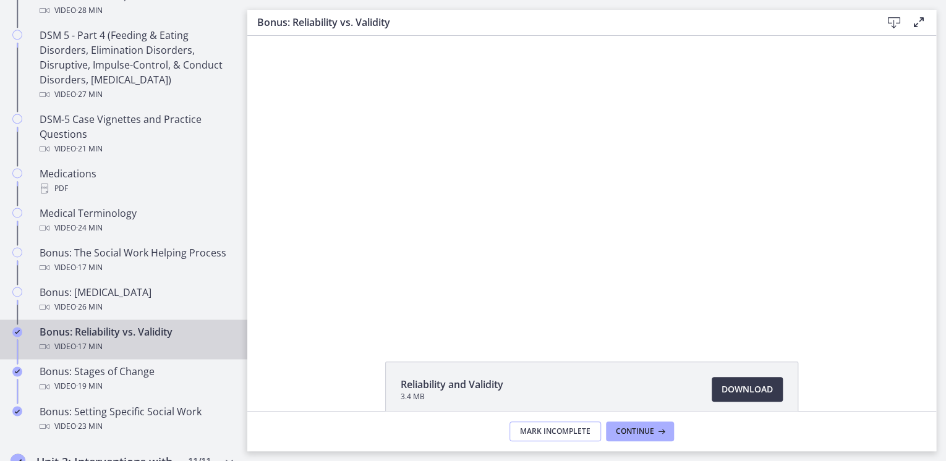
click at [549, 436] on button "Mark Incomplete" at bounding box center [556, 432] width 92 height 20
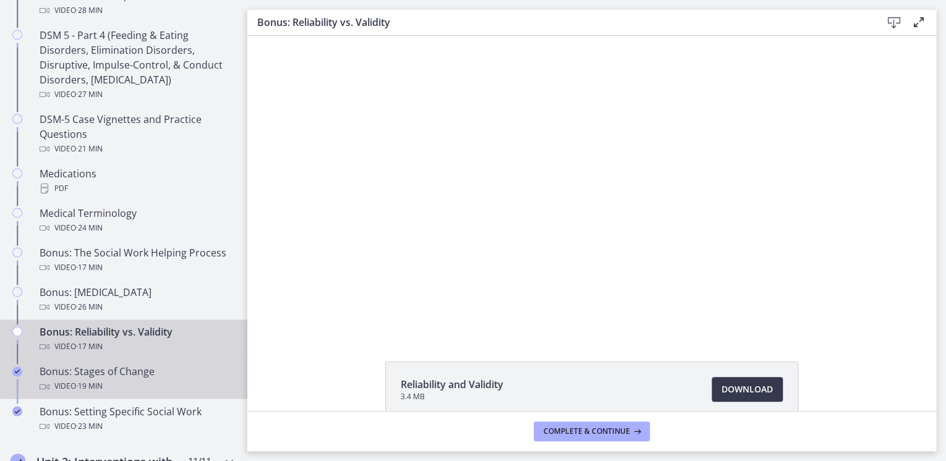
click at [17, 372] on icon "Completed" at bounding box center [17, 372] width 10 height 10
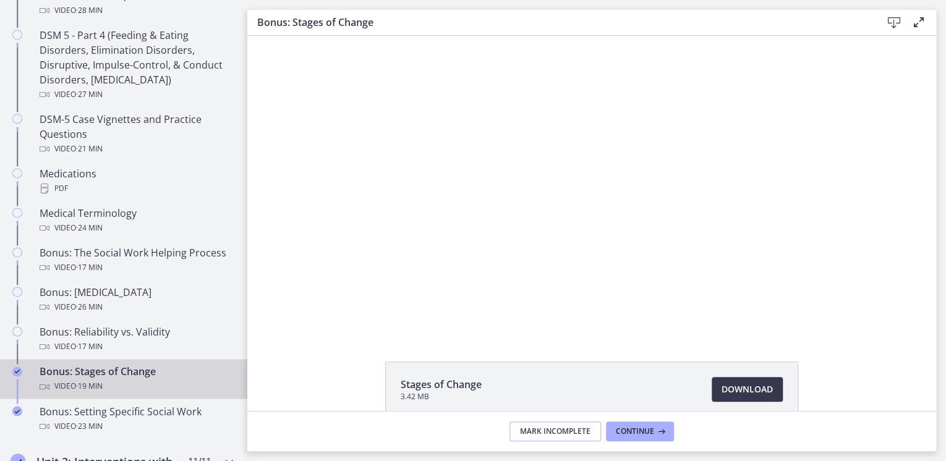
drag, startPoint x: 552, startPoint y: 432, endPoint x: 413, endPoint y: 411, distance: 140.2
click at [551, 432] on span "Mark Incomplete" at bounding box center [555, 432] width 71 height 10
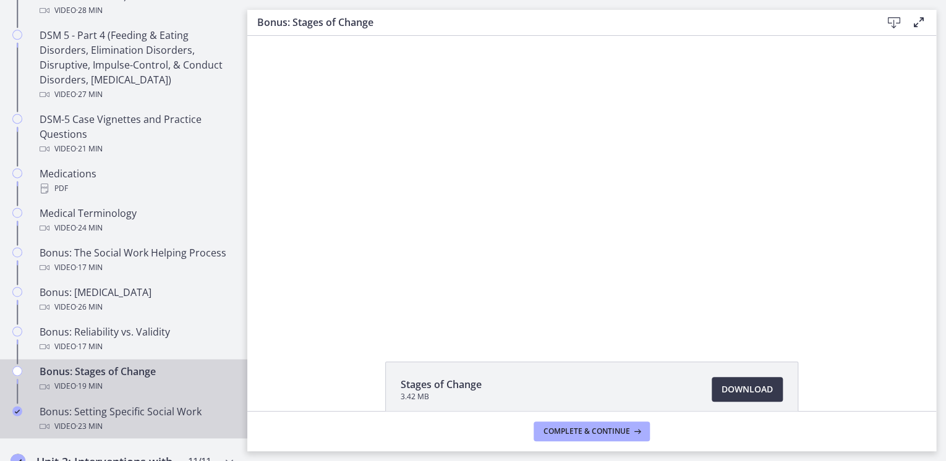
click at [17, 408] on icon "Completed" at bounding box center [17, 411] width 10 height 10
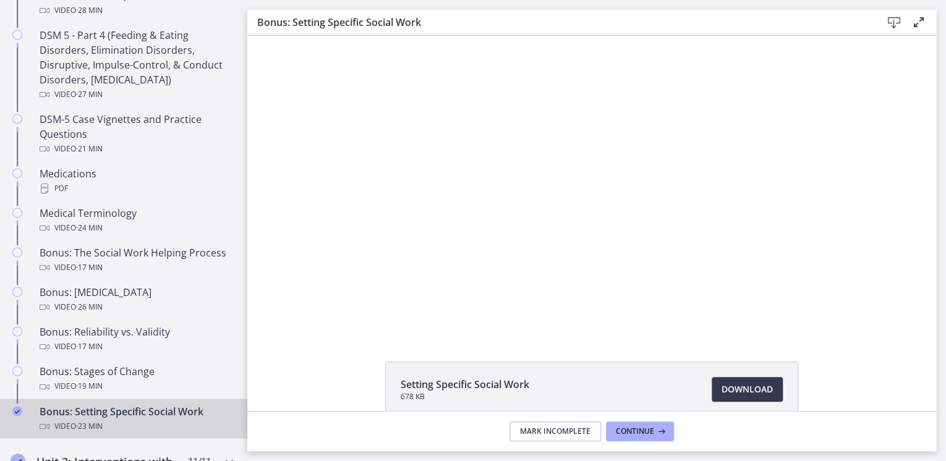
click at [554, 435] on span "Mark Incomplete" at bounding box center [555, 432] width 71 height 10
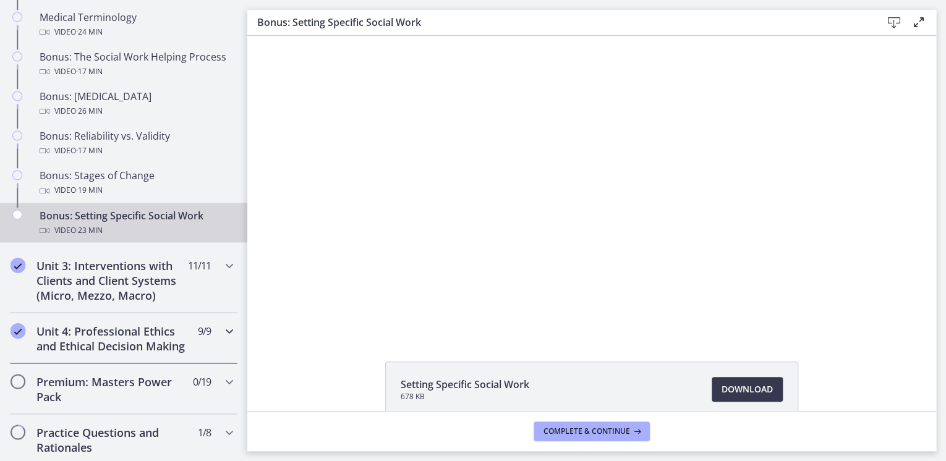
scroll to position [990, 0]
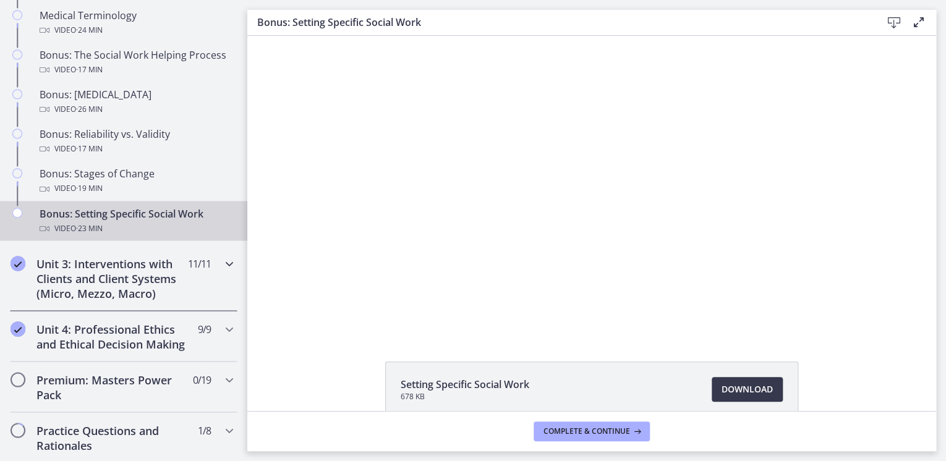
click at [22, 264] on icon "Completed" at bounding box center [18, 263] width 15 height 15
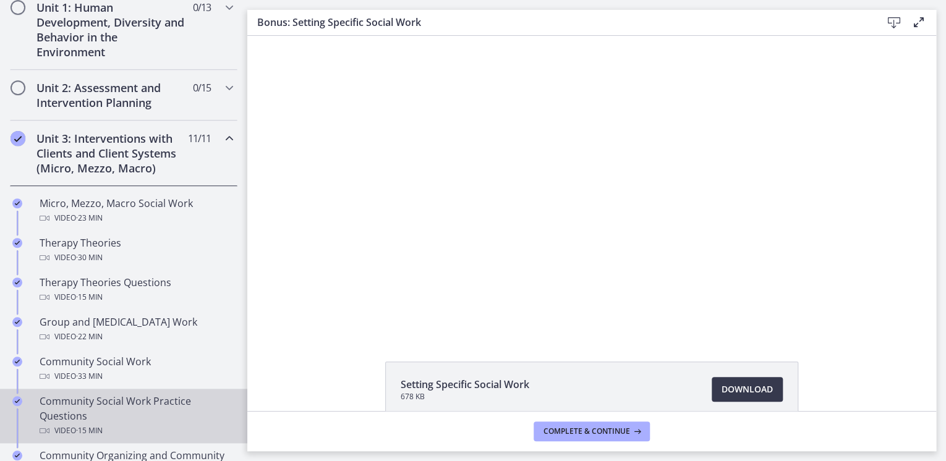
scroll to position [346, 0]
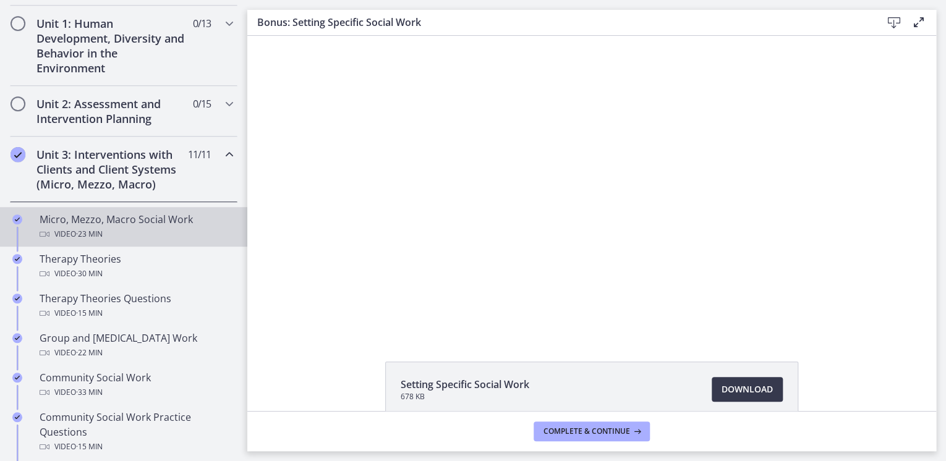
click at [17, 220] on icon "Completed" at bounding box center [17, 220] width 10 height 10
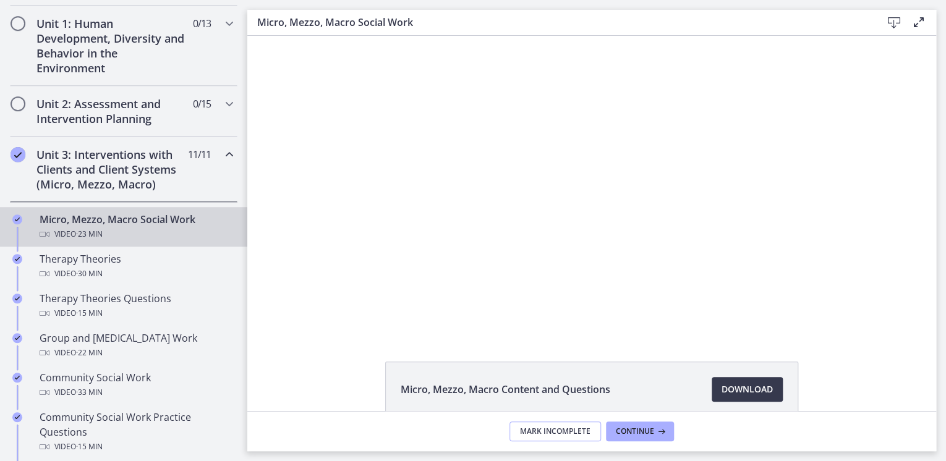
click at [544, 433] on span "Mark Incomplete" at bounding box center [555, 432] width 71 height 10
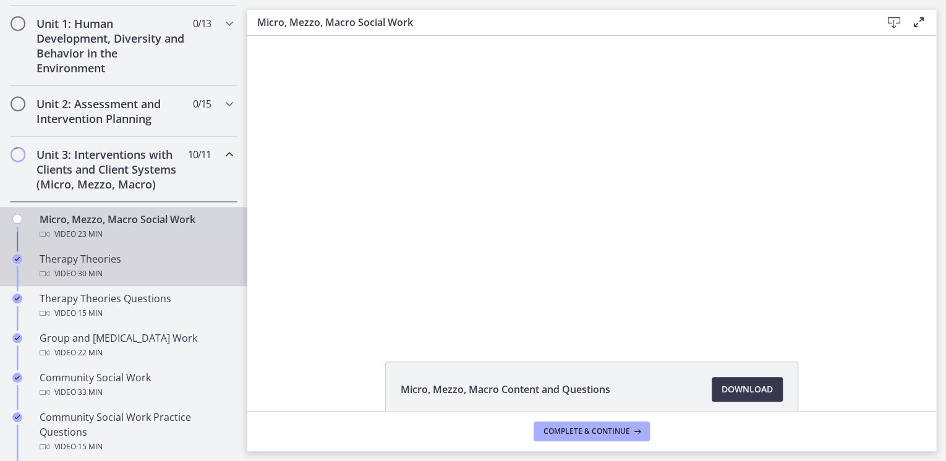
click at [17, 259] on icon "Completed" at bounding box center [17, 259] width 10 height 10
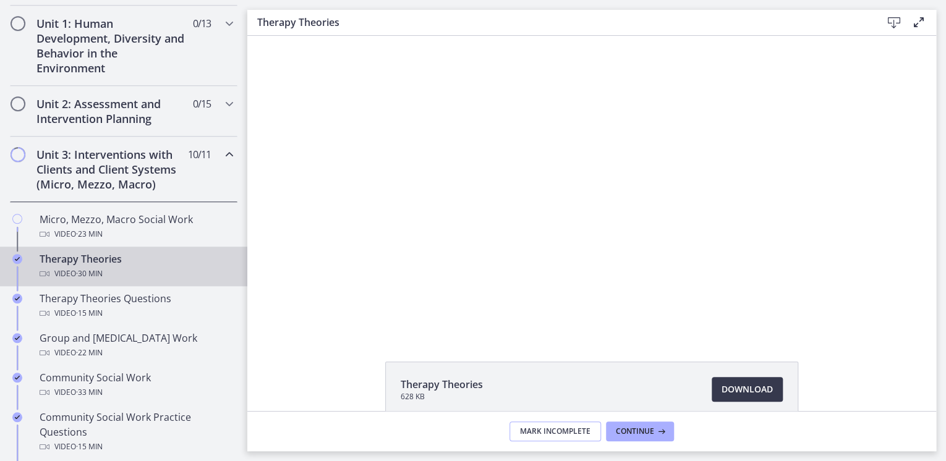
click at [549, 430] on span "Mark Incomplete" at bounding box center [555, 432] width 71 height 10
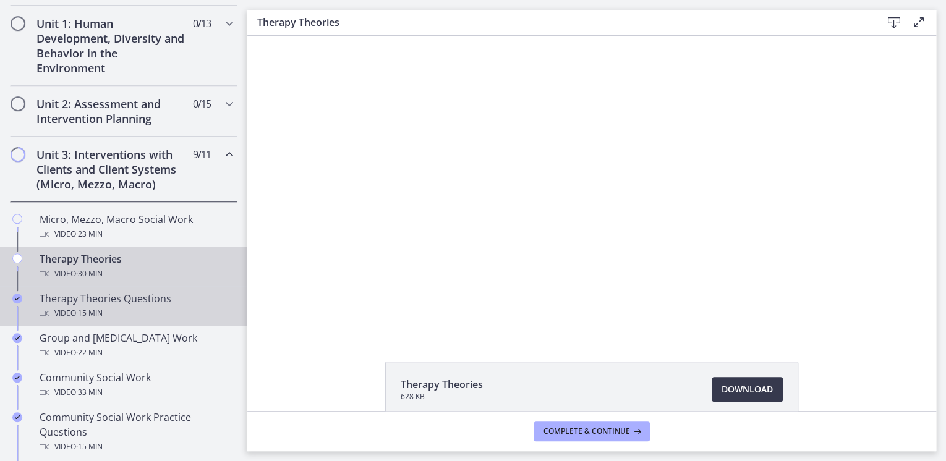
click at [20, 297] on icon "Completed" at bounding box center [17, 299] width 10 height 10
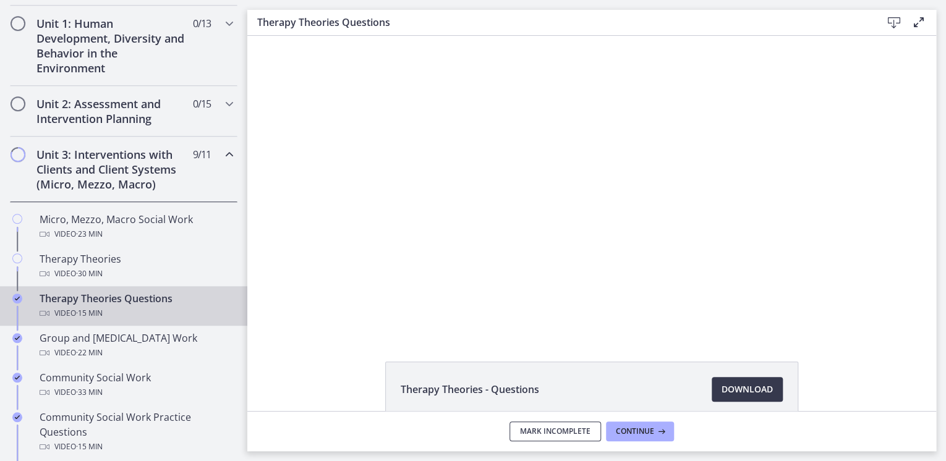
click at [554, 431] on span "Mark Incomplete" at bounding box center [555, 432] width 71 height 10
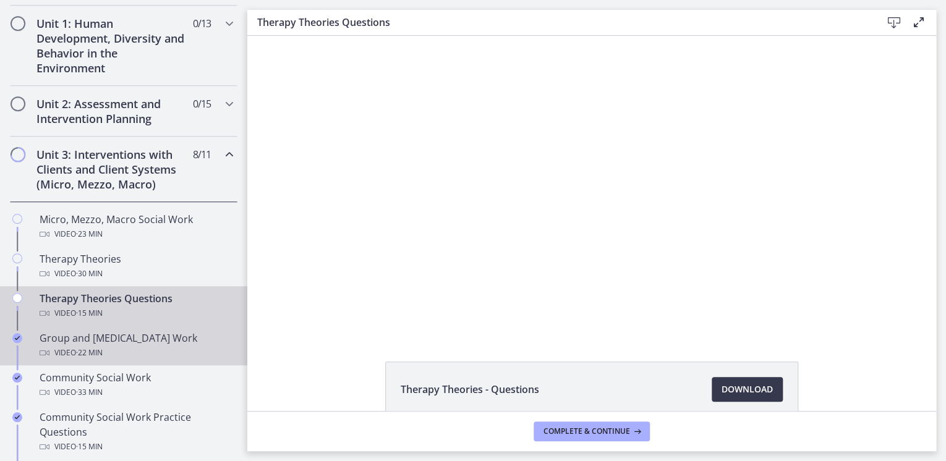
click at [18, 335] on icon "Completed" at bounding box center [17, 338] width 10 height 10
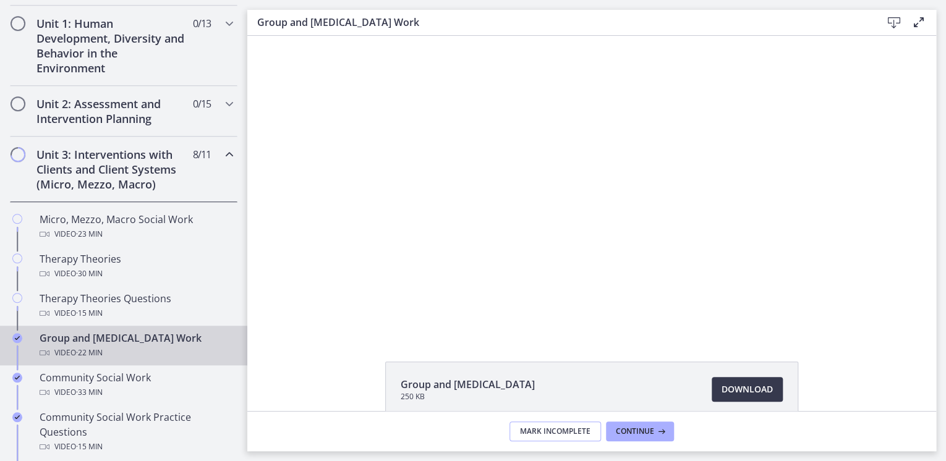
click at [557, 434] on span "Mark Incomplete" at bounding box center [555, 432] width 71 height 10
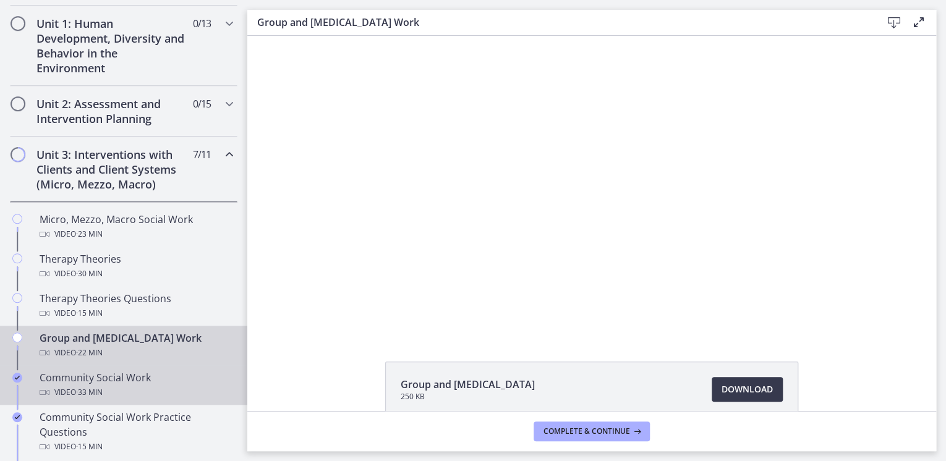
click at [19, 376] on icon "Completed" at bounding box center [17, 378] width 10 height 10
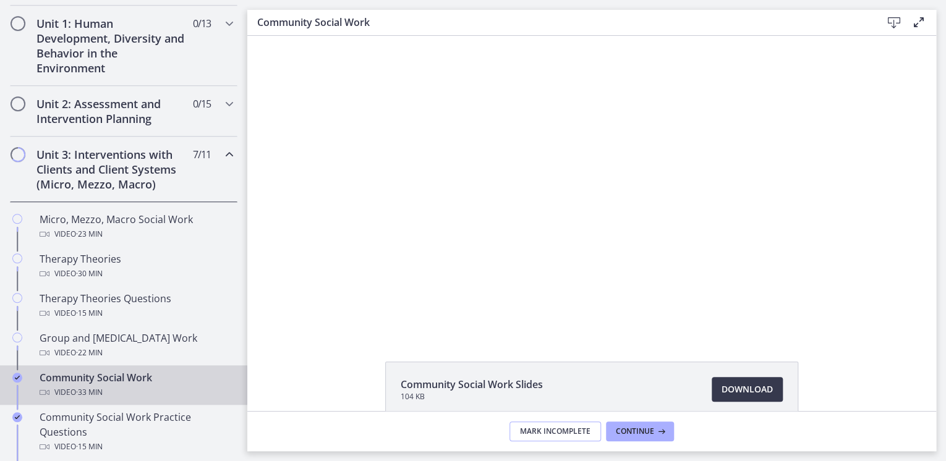
click at [537, 431] on span "Mark Incomplete" at bounding box center [555, 432] width 71 height 10
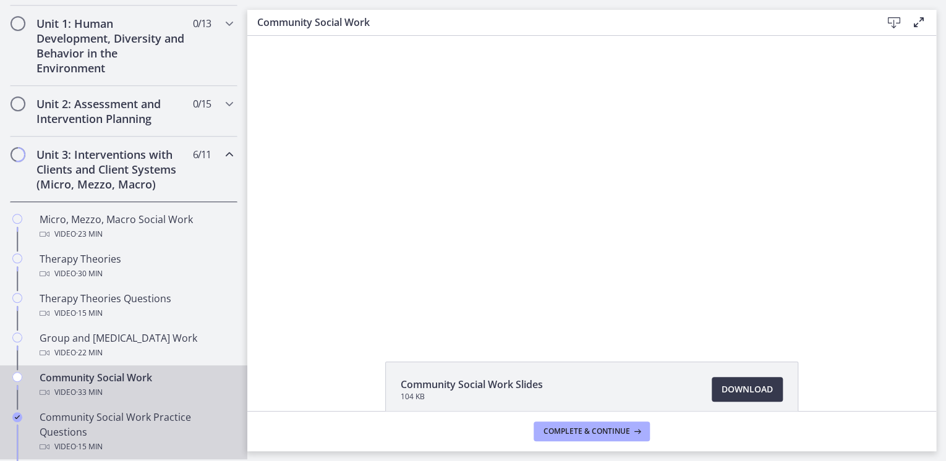
click at [17, 414] on icon "Completed" at bounding box center [17, 418] width 10 height 10
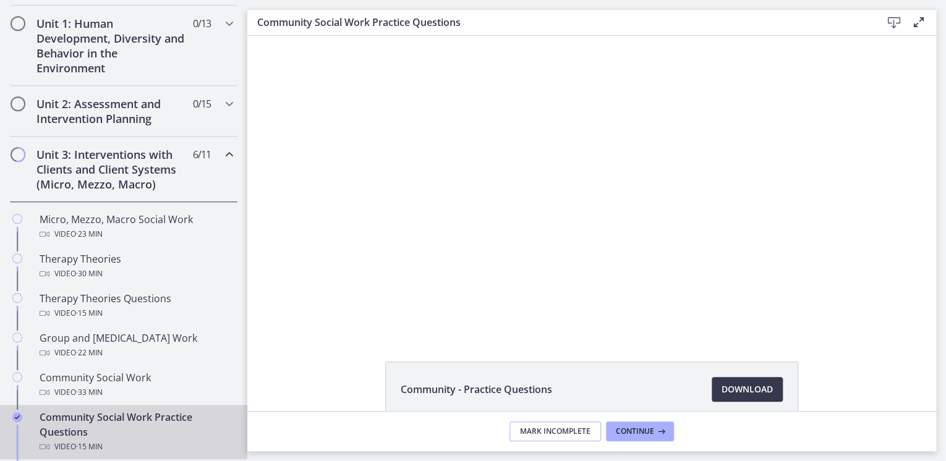
click at [526, 434] on span "Mark Incomplete" at bounding box center [555, 432] width 71 height 10
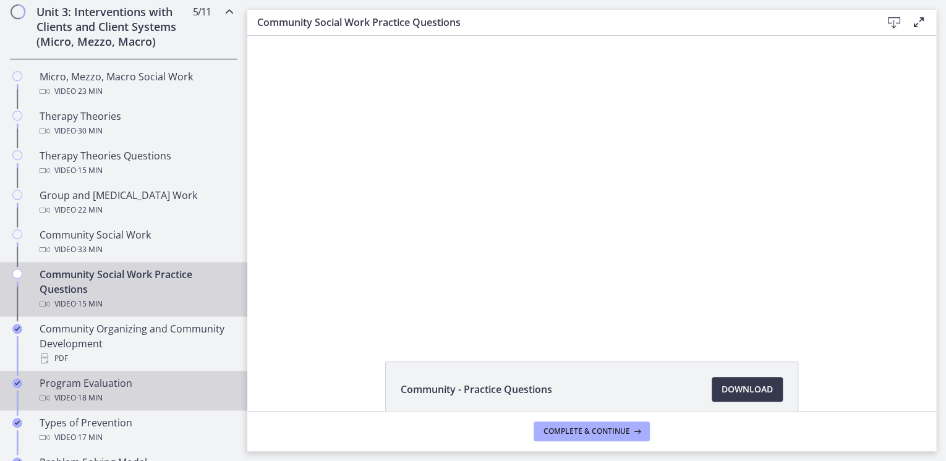
scroll to position [495, 0]
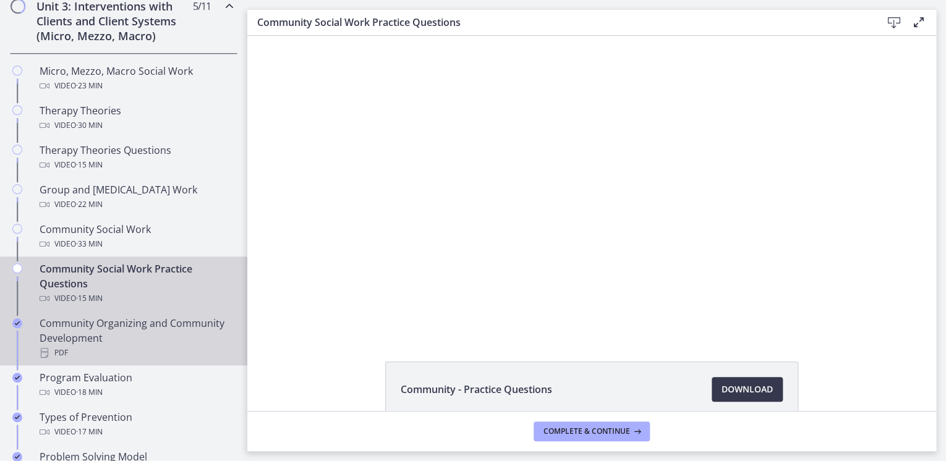
click at [17, 322] on icon "Completed" at bounding box center [17, 324] width 10 height 10
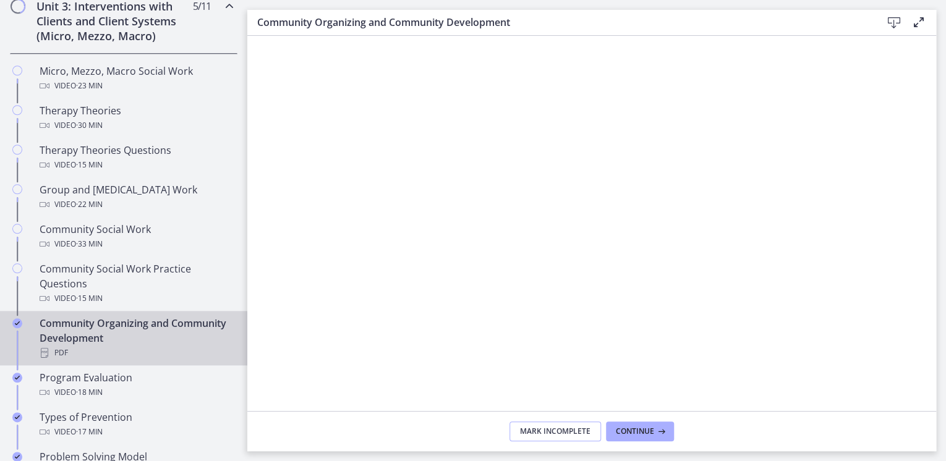
click at [578, 433] on span "Mark Incomplete" at bounding box center [555, 432] width 71 height 10
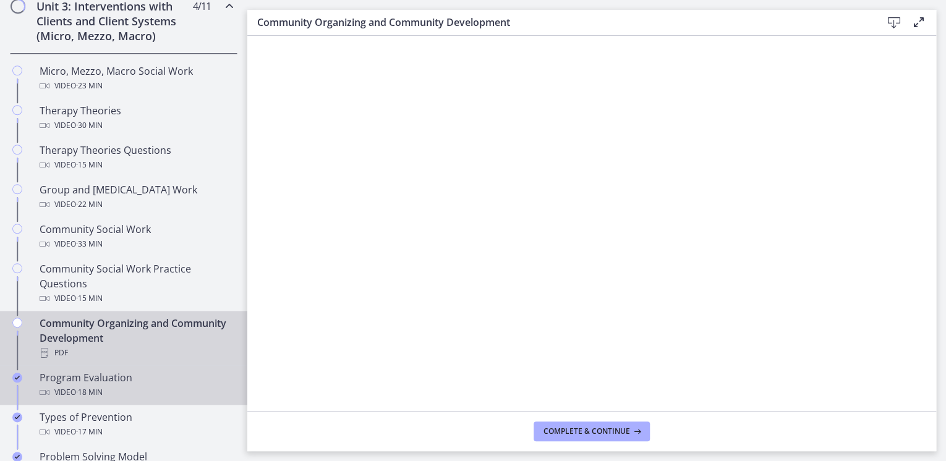
click at [17, 373] on icon "Completed" at bounding box center [17, 378] width 10 height 10
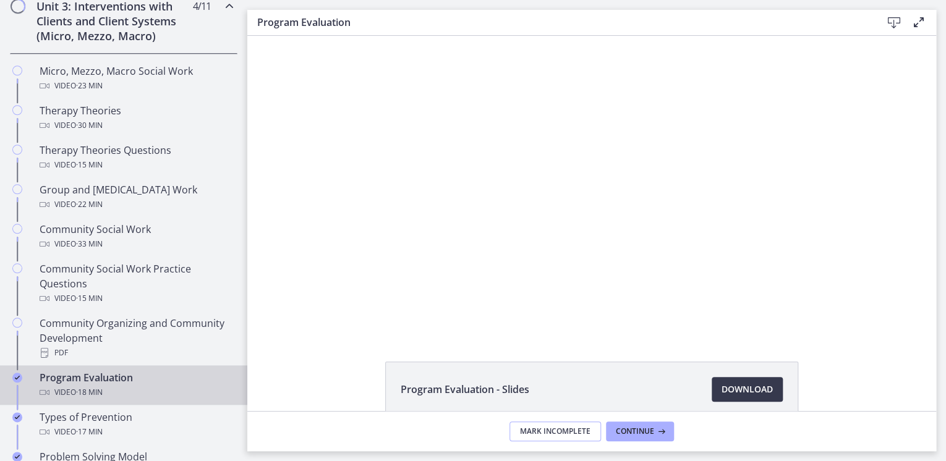
click at [565, 429] on span "Mark Incomplete" at bounding box center [555, 432] width 71 height 10
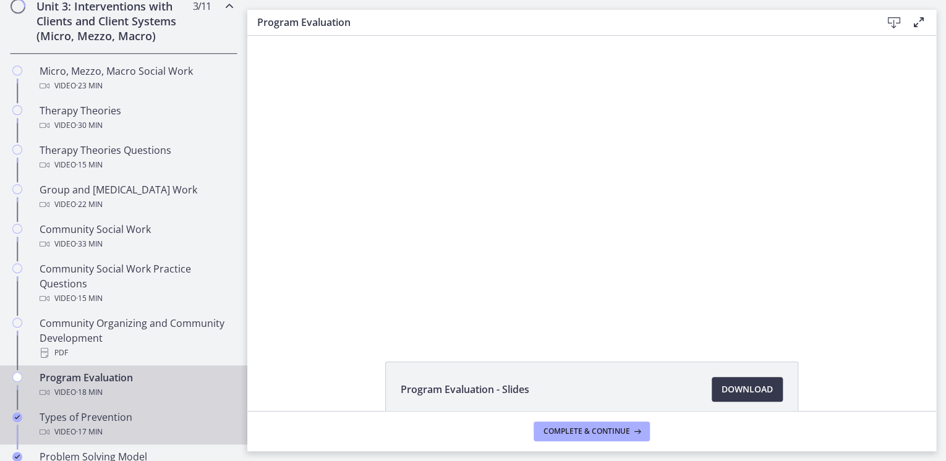
click at [20, 416] on icon "Completed" at bounding box center [17, 418] width 10 height 10
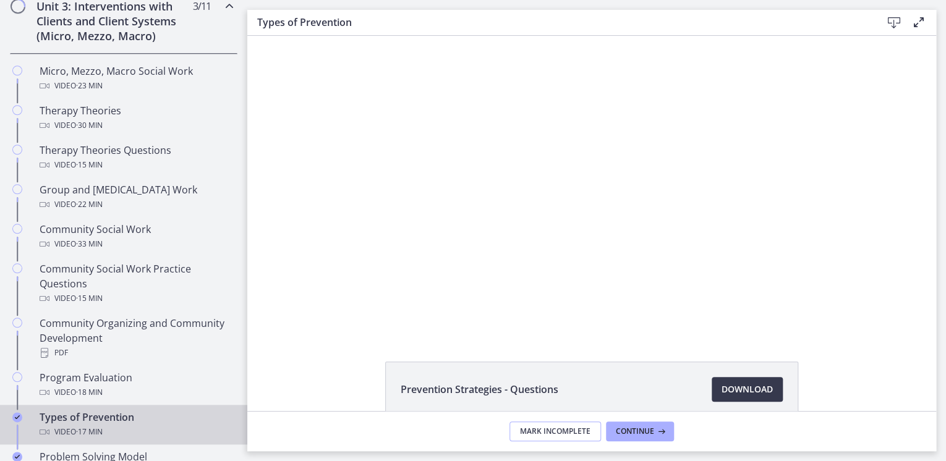
click at [546, 435] on span "Mark Incomplete" at bounding box center [555, 432] width 71 height 10
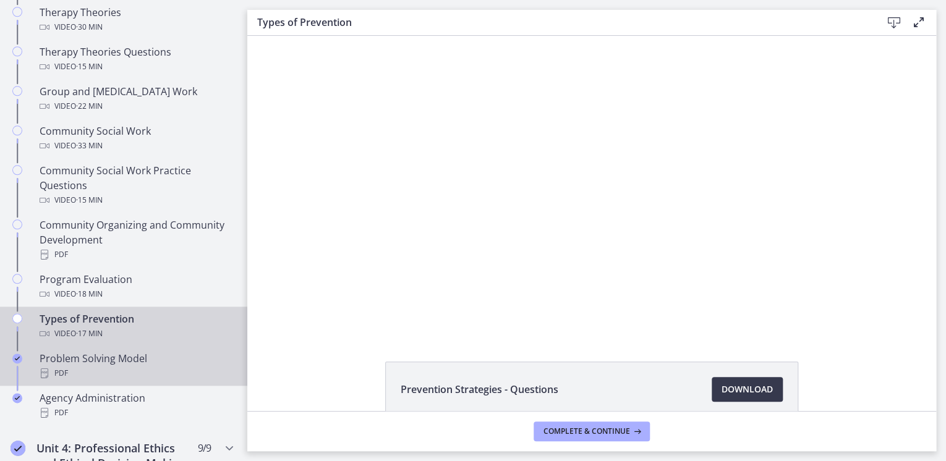
scroll to position [594, 0]
click at [15, 355] on icon "Completed" at bounding box center [17, 358] width 10 height 10
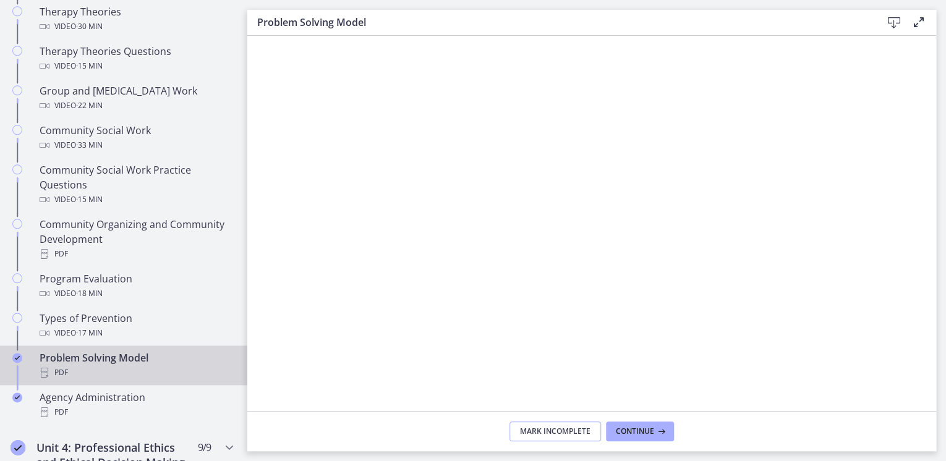
click at [530, 434] on span "Mark Incomplete" at bounding box center [555, 432] width 71 height 10
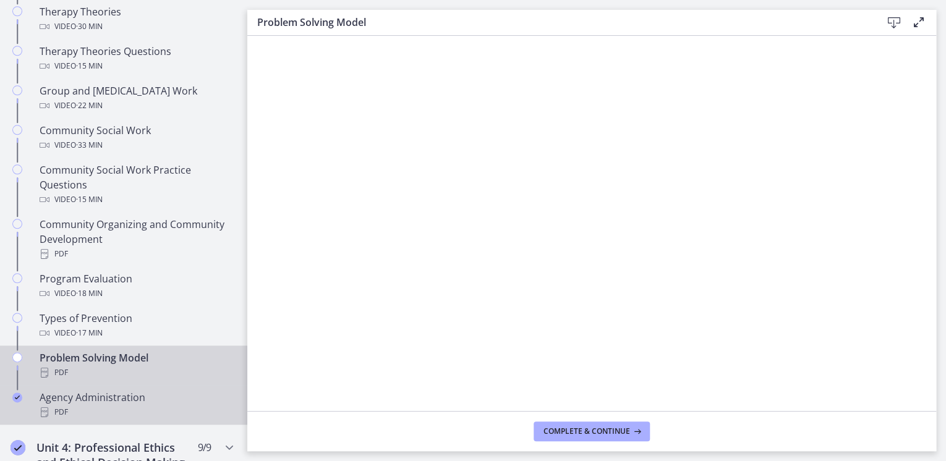
click at [22, 397] on div "Chapters" at bounding box center [17, 410] width 15 height 40
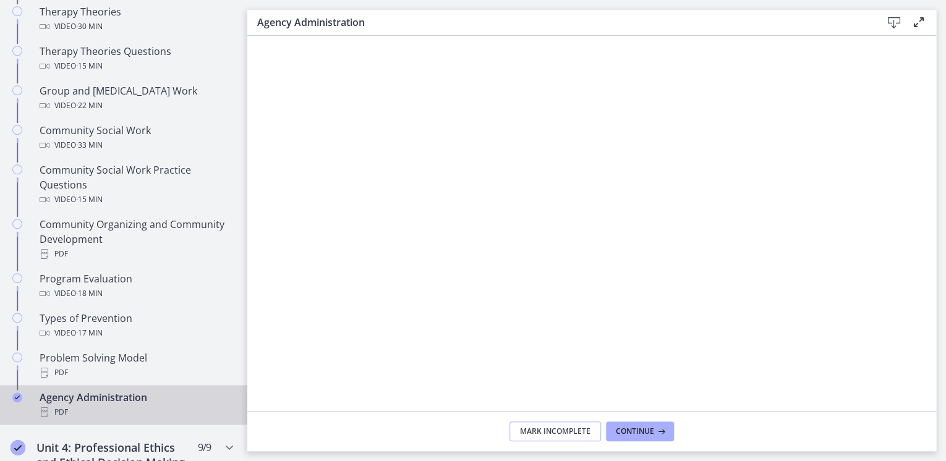
click at [571, 429] on span "Mark Incomplete" at bounding box center [555, 432] width 71 height 10
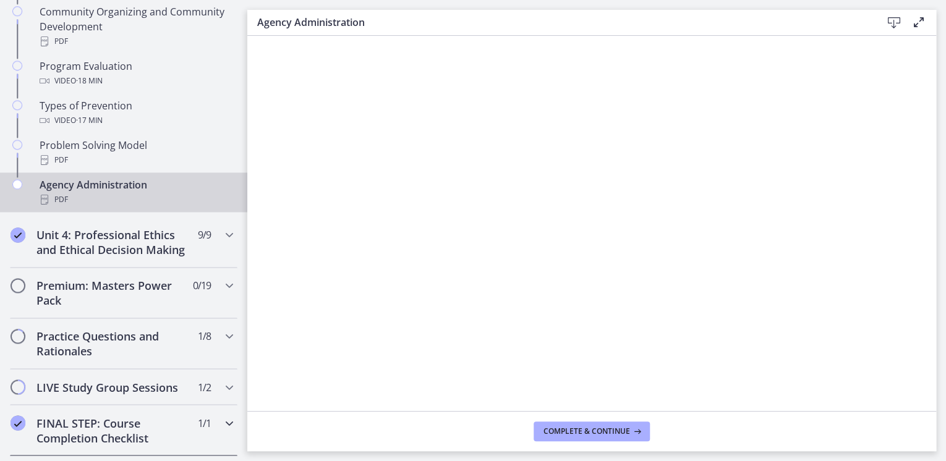
scroll to position [891, 0]
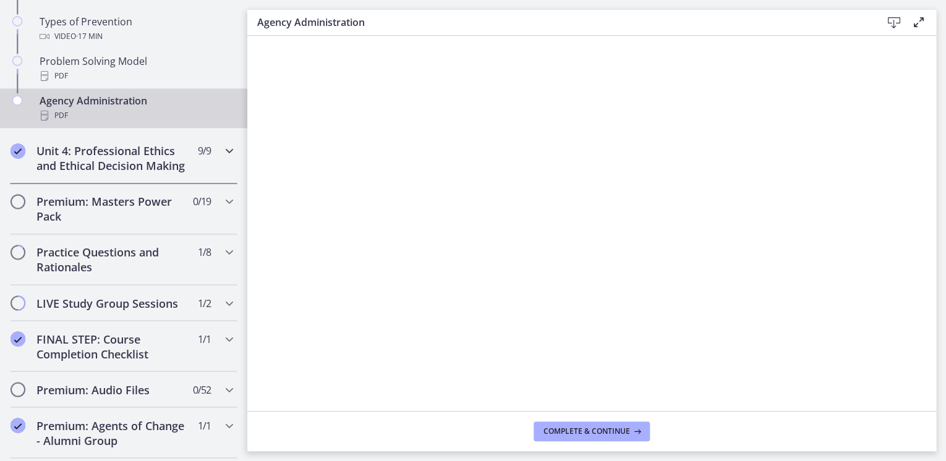
click at [15, 153] on icon "Completed" at bounding box center [18, 151] width 15 height 15
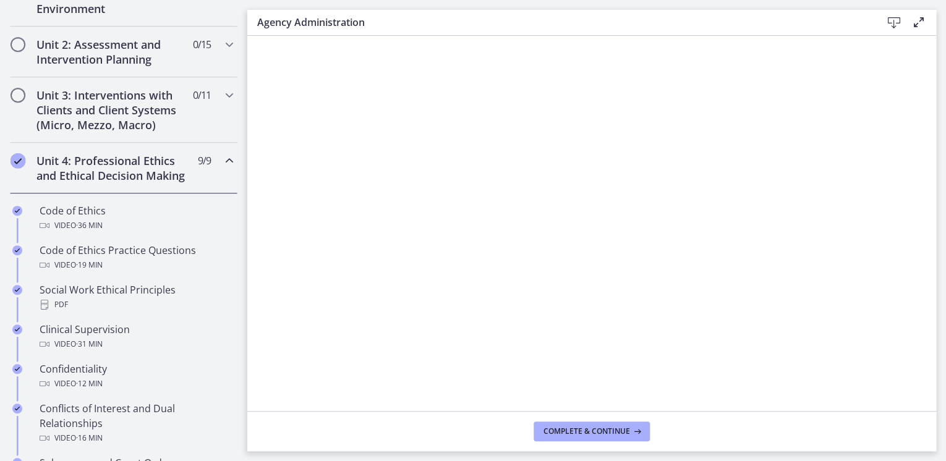
scroll to position [396, 0]
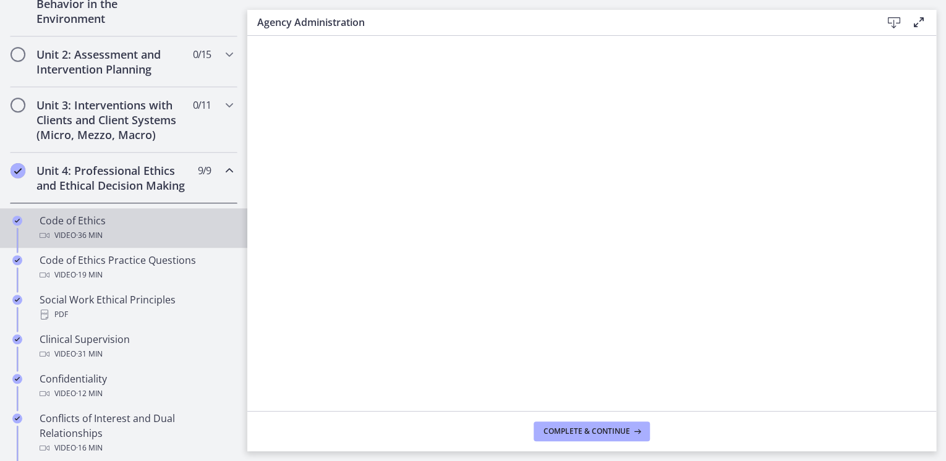
click at [15, 226] on icon "Completed" at bounding box center [17, 221] width 10 height 10
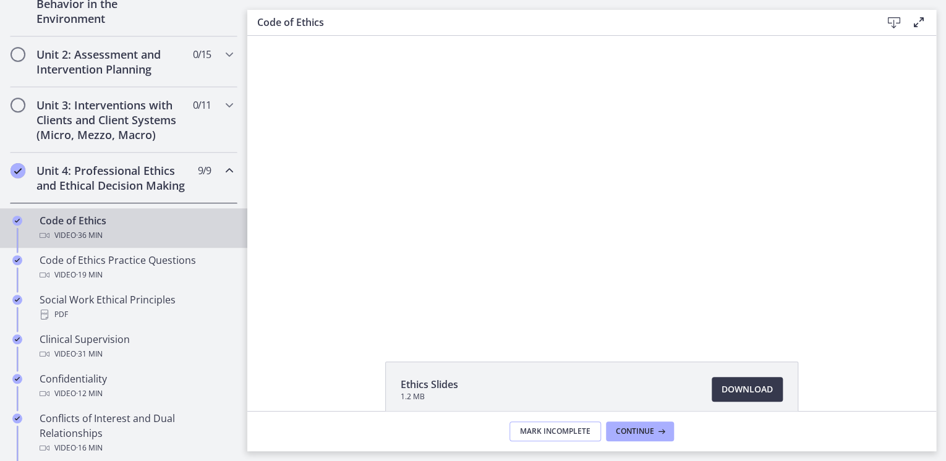
click at [522, 433] on span "Mark Incomplete" at bounding box center [555, 432] width 71 height 10
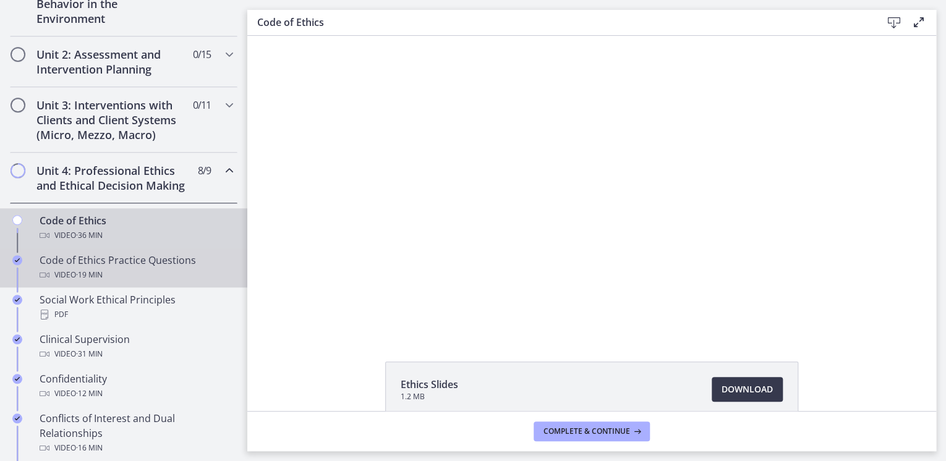
click at [17, 265] on icon "Completed" at bounding box center [17, 260] width 10 height 10
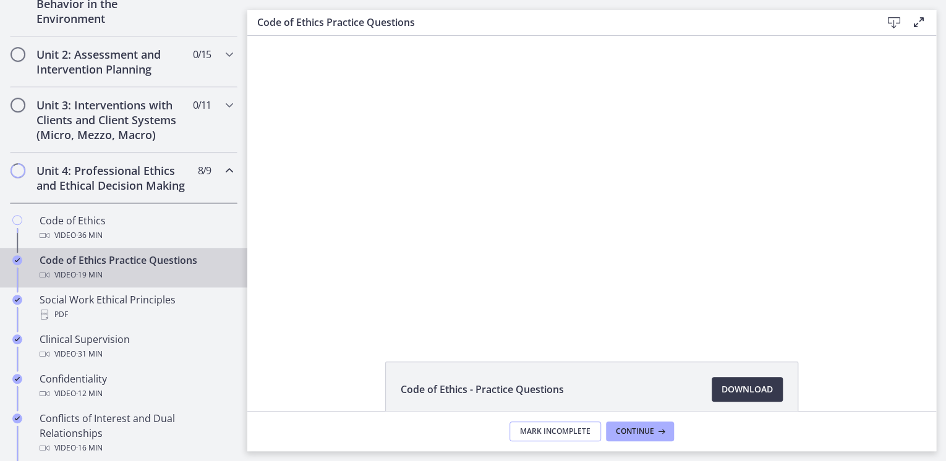
click at [529, 432] on span "Mark Incomplete" at bounding box center [555, 432] width 71 height 10
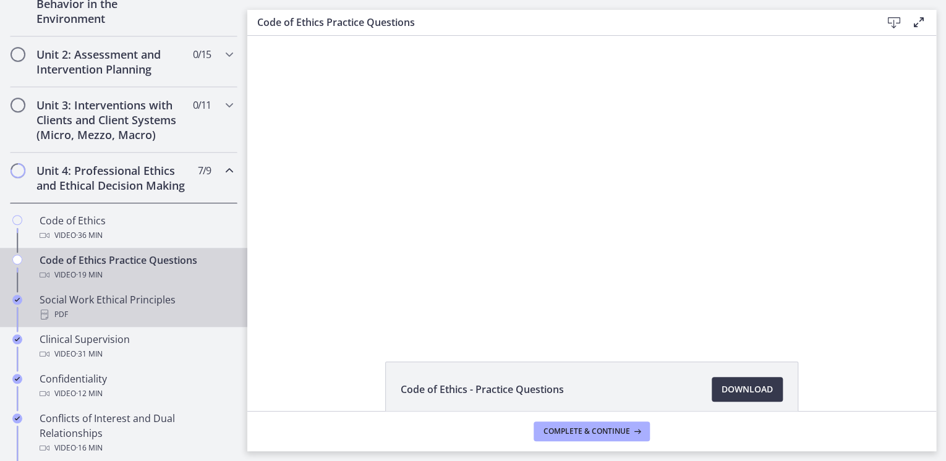
drag, startPoint x: 14, startPoint y: 316, endPoint x: 21, endPoint y: 313, distance: 7.5
click at [15, 305] on icon "Completed" at bounding box center [17, 300] width 10 height 10
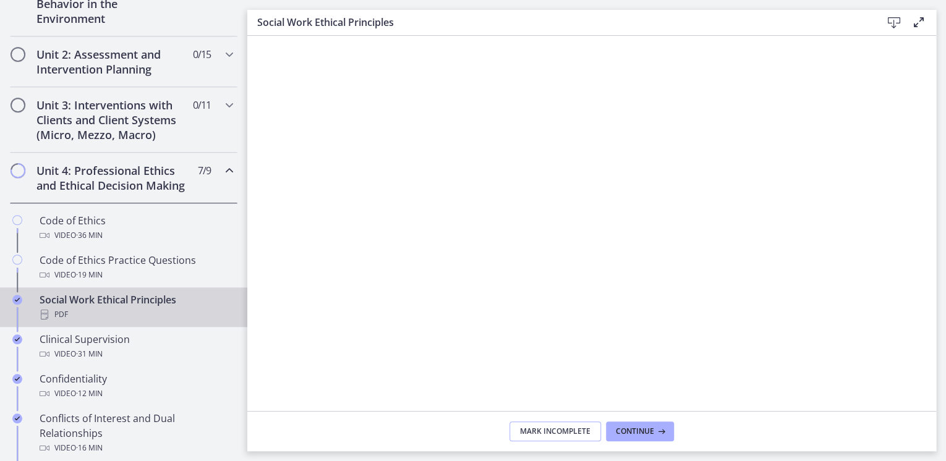
click at [517, 432] on button "Mark Incomplete" at bounding box center [556, 432] width 92 height 20
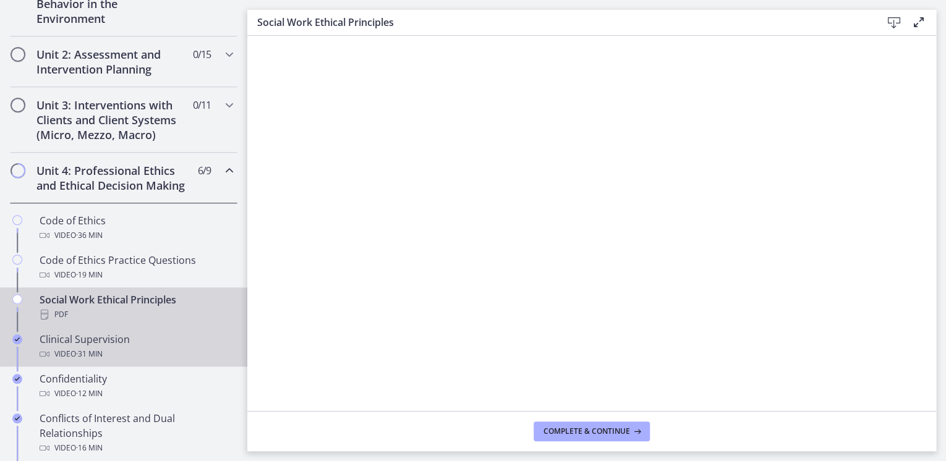
click at [13, 345] on icon "Completed" at bounding box center [17, 340] width 10 height 10
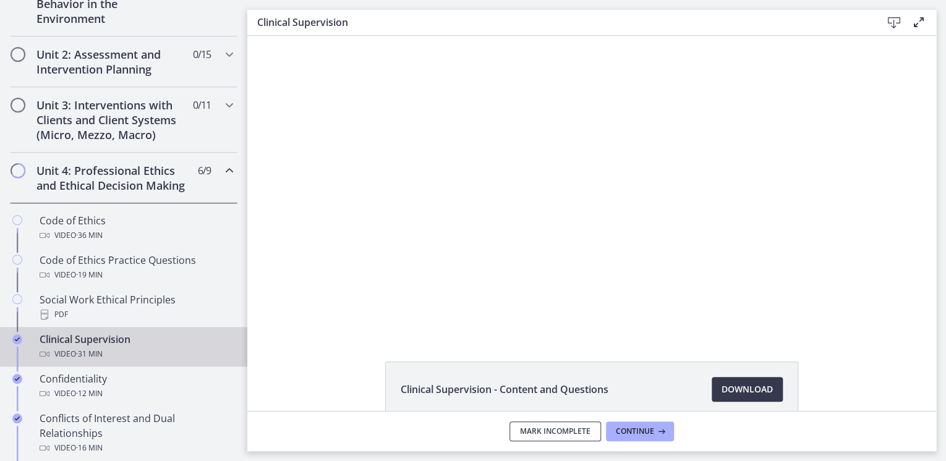
click at [523, 427] on span "Mark Incomplete" at bounding box center [555, 432] width 71 height 10
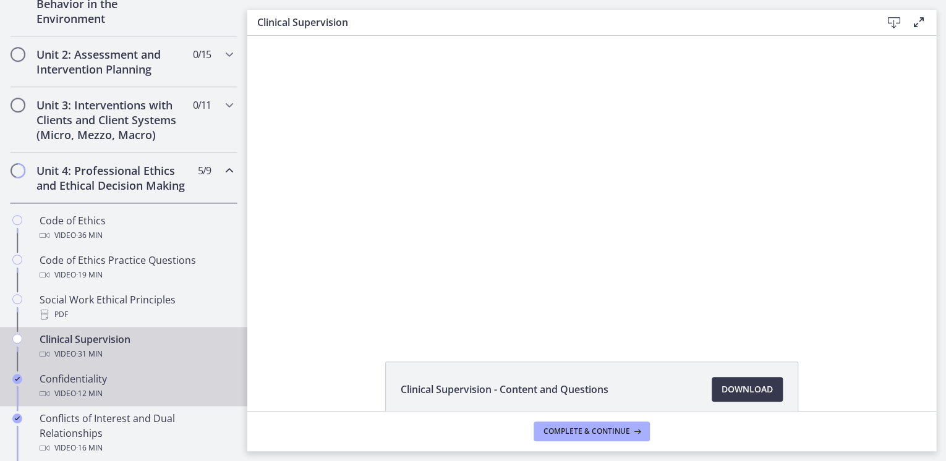
click at [14, 384] on icon "Completed" at bounding box center [17, 379] width 10 height 10
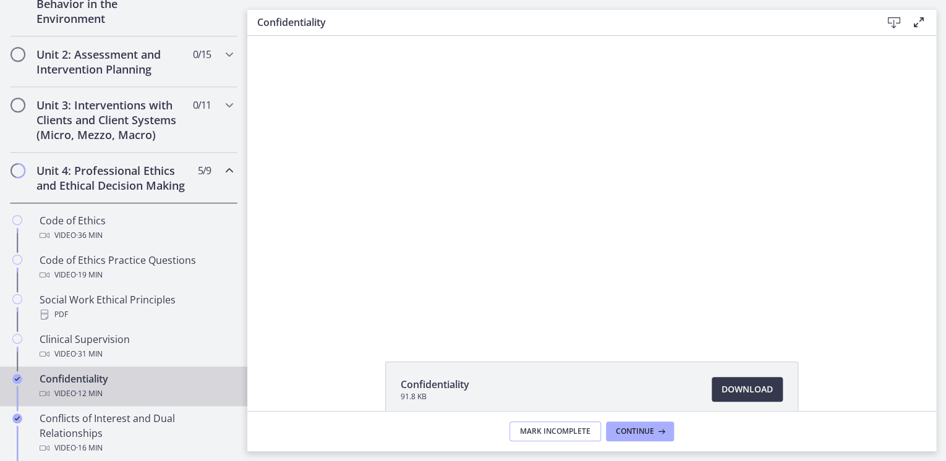
click at [520, 429] on button "Mark Incomplete" at bounding box center [556, 432] width 92 height 20
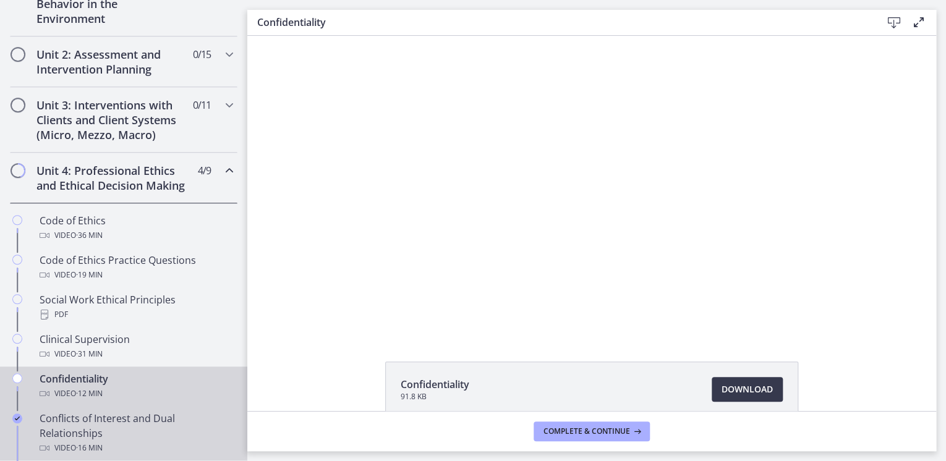
click at [17, 424] on icon "Completed" at bounding box center [17, 419] width 10 height 10
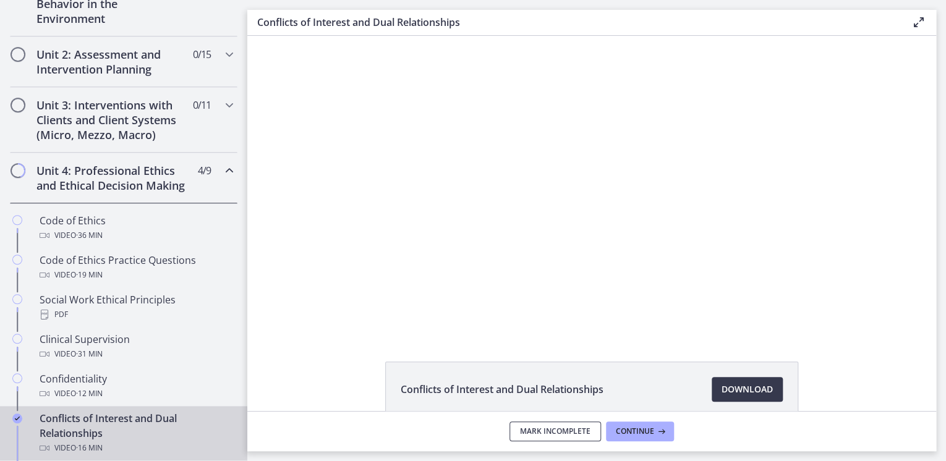
click at [542, 430] on span "Mark Incomplete" at bounding box center [555, 432] width 71 height 10
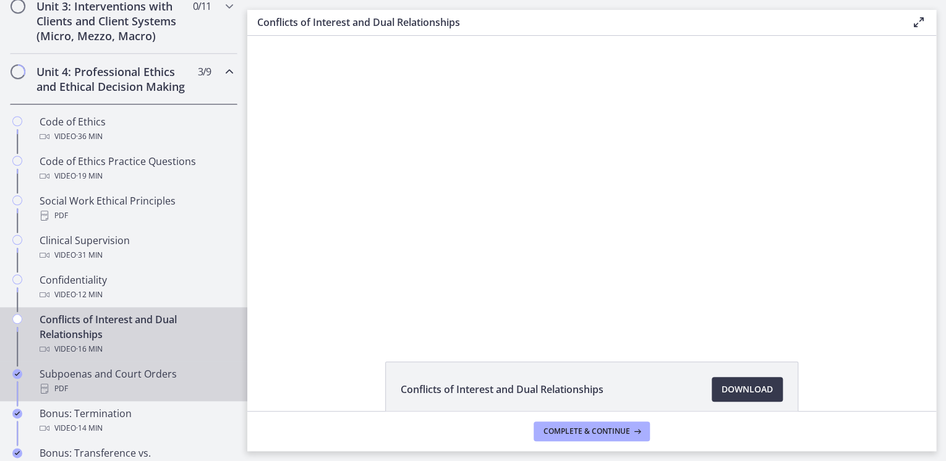
scroll to position [544, 0]
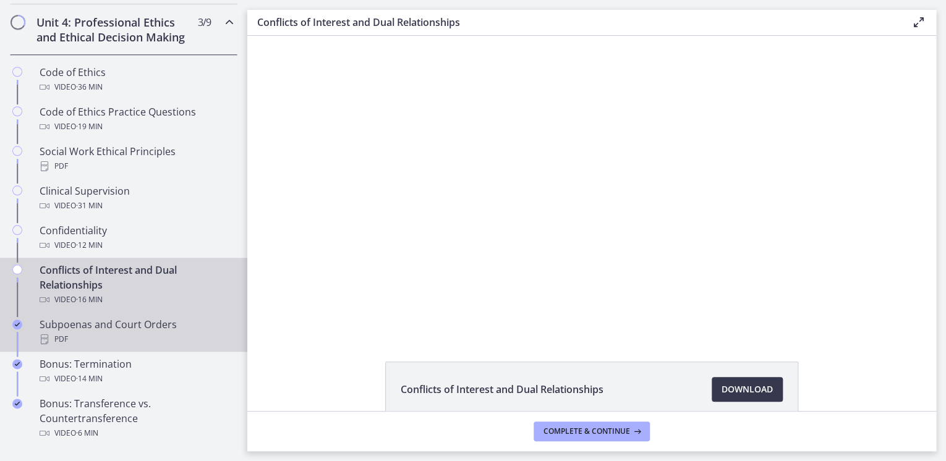
click at [14, 330] on icon "Completed" at bounding box center [17, 325] width 10 height 10
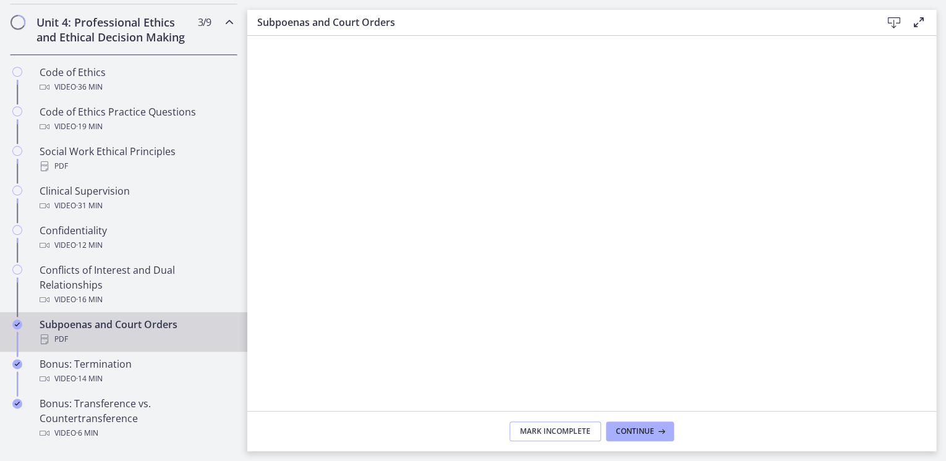
click at [542, 430] on span "Mark Incomplete" at bounding box center [555, 432] width 71 height 10
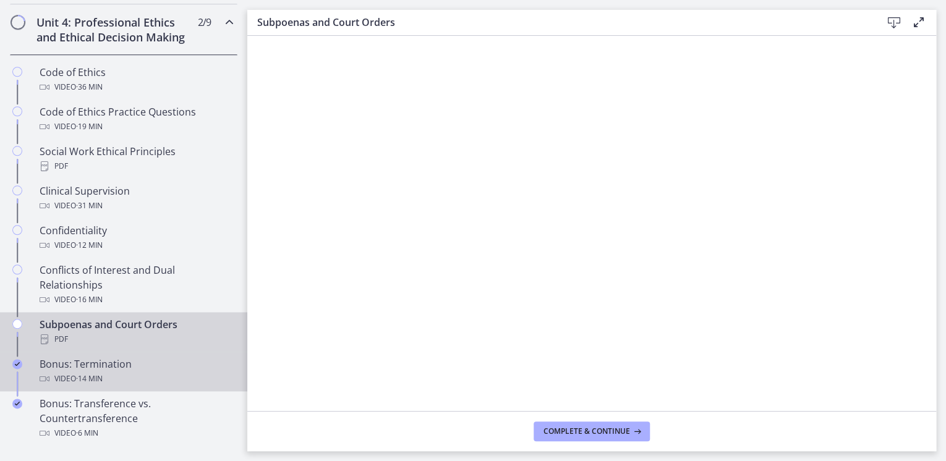
click at [17, 369] on icon "Completed" at bounding box center [17, 364] width 10 height 10
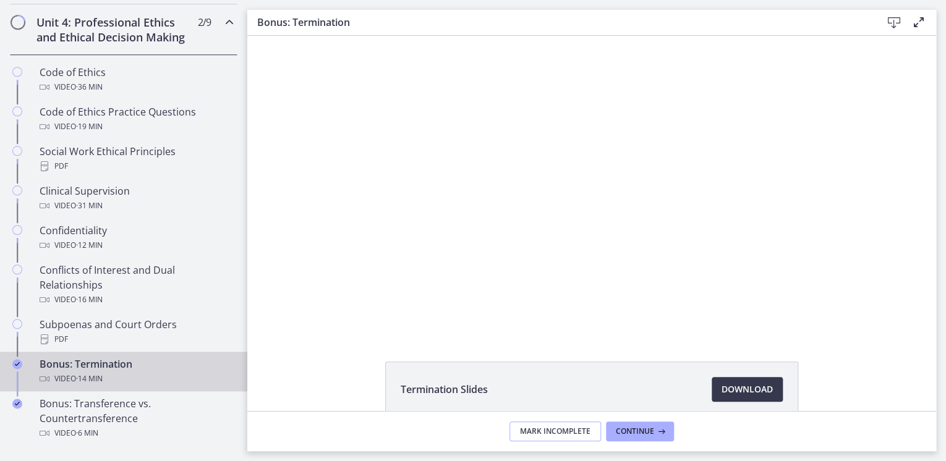
click at [543, 433] on span "Mark Incomplete" at bounding box center [555, 432] width 71 height 10
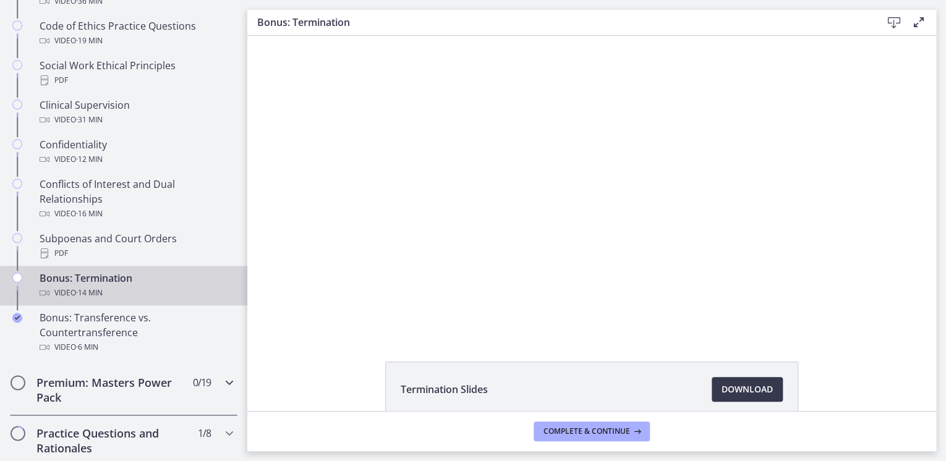
scroll to position [643, 0]
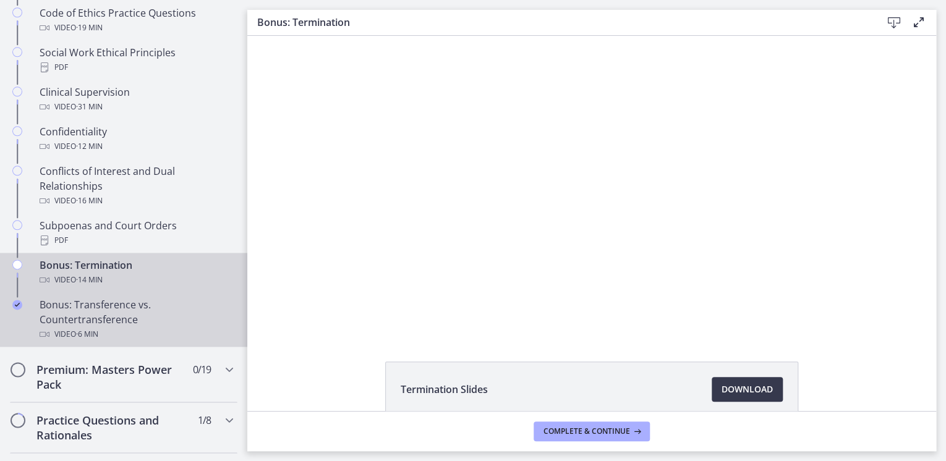
click at [17, 310] on icon "Completed" at bounding box center [17, 305] width 10 height 10
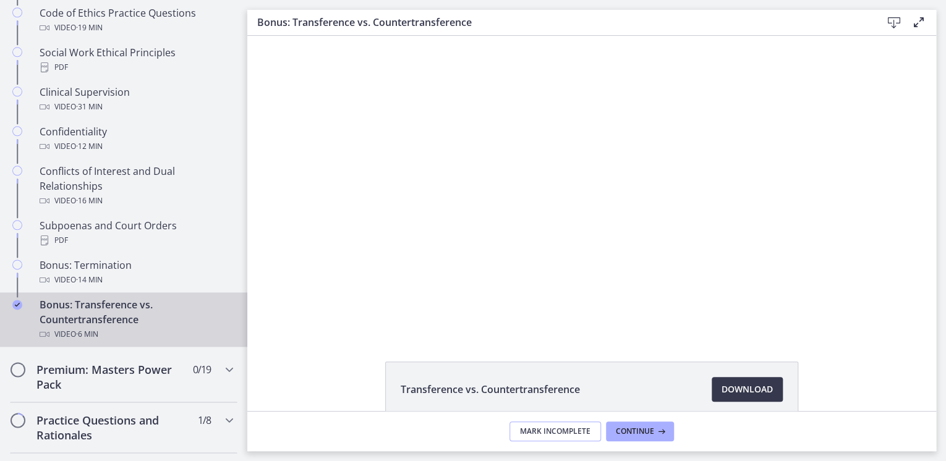
click at [566, 434] on span "Mark Incomplete" at bounding box center [555, 432] width 71 height 10
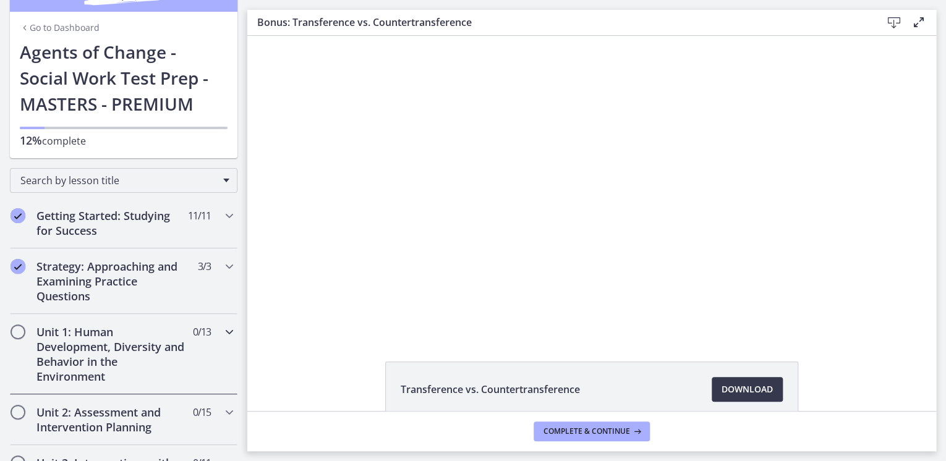
scroll to position [49, 0]
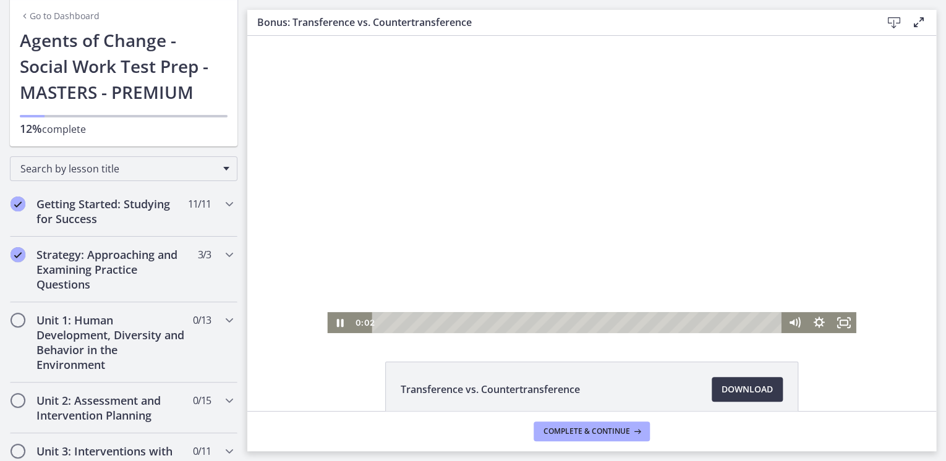
click at [381, 322] on div "Playbar" at bounding box center [578, 322] width 395 height 21
click at [554, 139] on div at bounding box center [591, 185] width 529 height 298
click at [505, 184] on div at bounding box center [591, 185] width 529 height 298
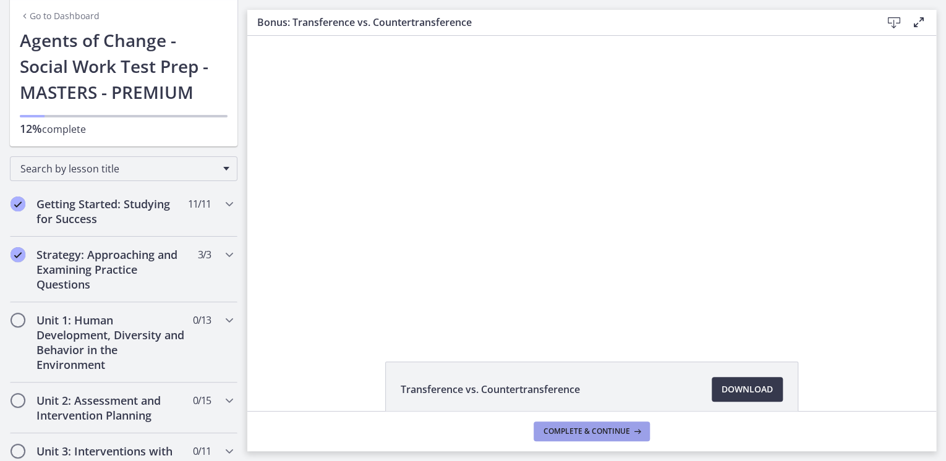
click at [586, 435] on span "Complete & continue" at bounding box center [587, 432] width 87 height 10
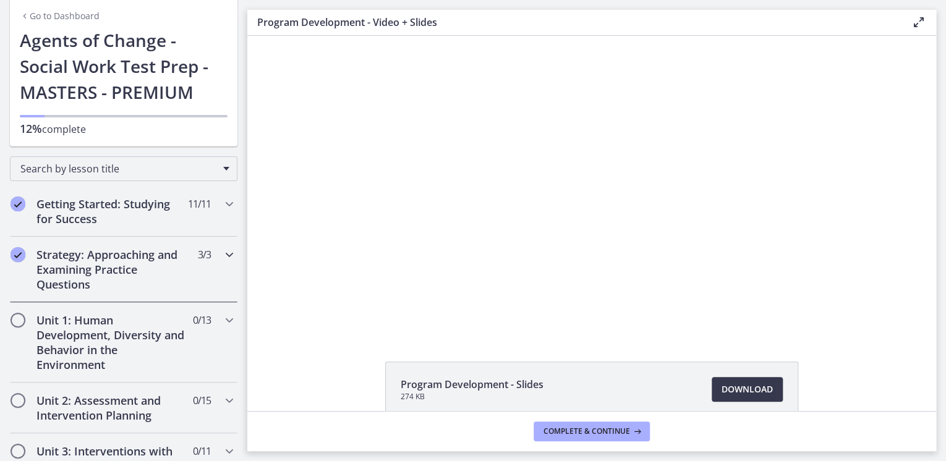
click at [222, 253] on icon "Chapters" at bounding box center [229, 254] width 15 height 15
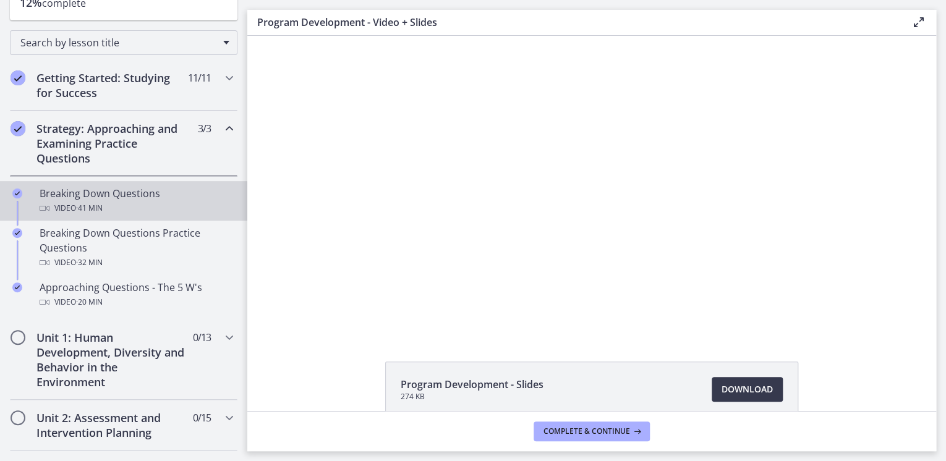
scroll to position [198, 0]
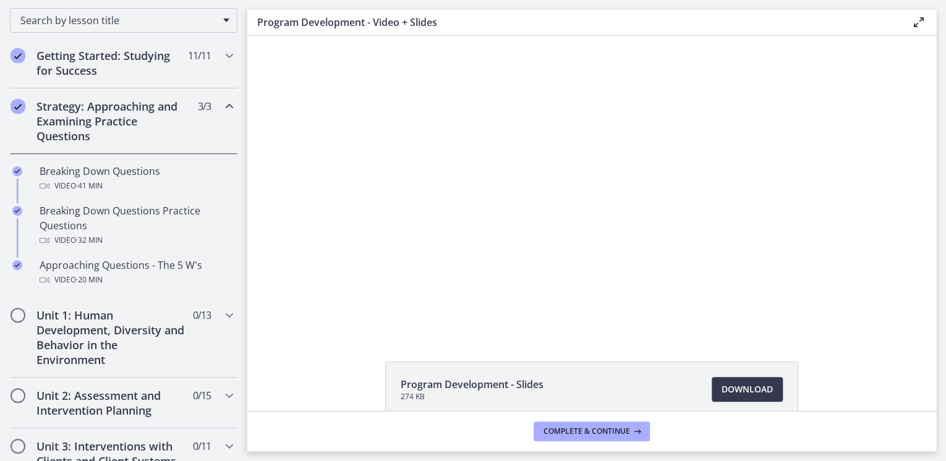
click at [576, 107] on div at bounding box center [591, 185] width 529 height 298
click at [767, 395] on span "Download Opens in a new window" at bounding box center [747, 389] width 51 height 15
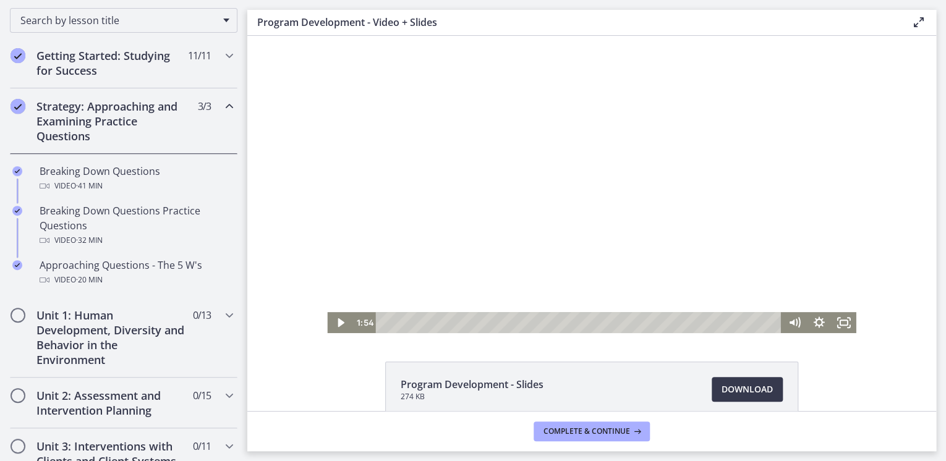
click at [499, 188] on div at bounding box center [591, 185] width 529 height 298
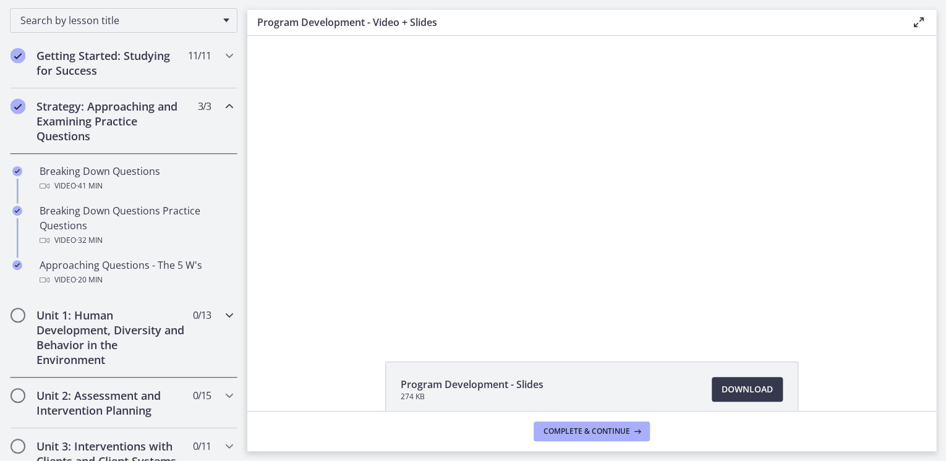
click at [16, 318] on span "Chapters" at bounding box center [18, 315] width 12 height 12
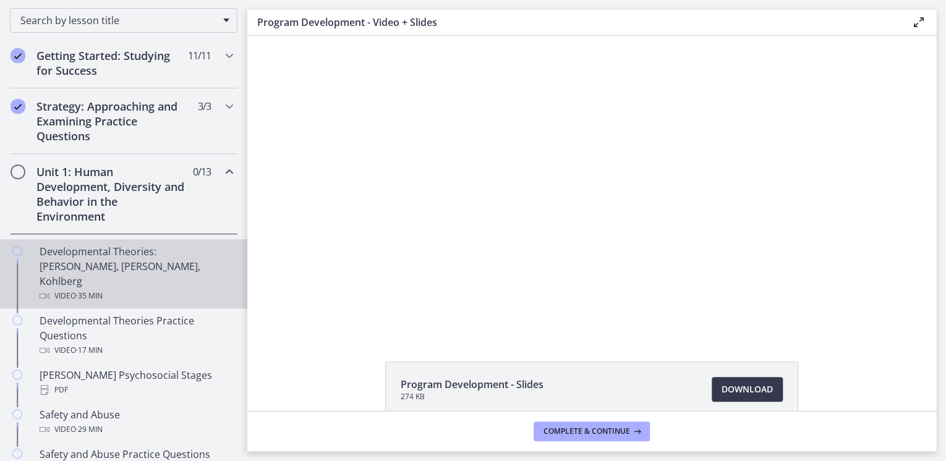
click at [22, 247] on icon "Chapters" at bounding box center [17, 251] width 10 height 10
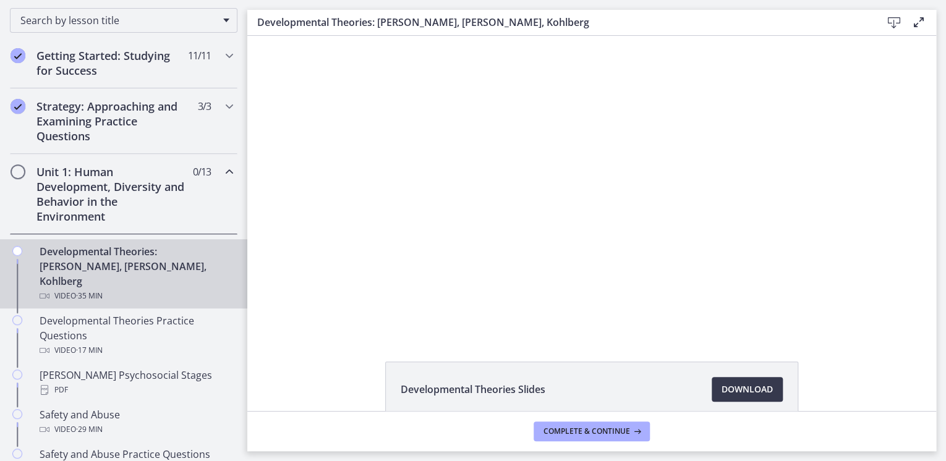
click at [529, 213] on div at bounding box center [591, 185] width 529 height 298
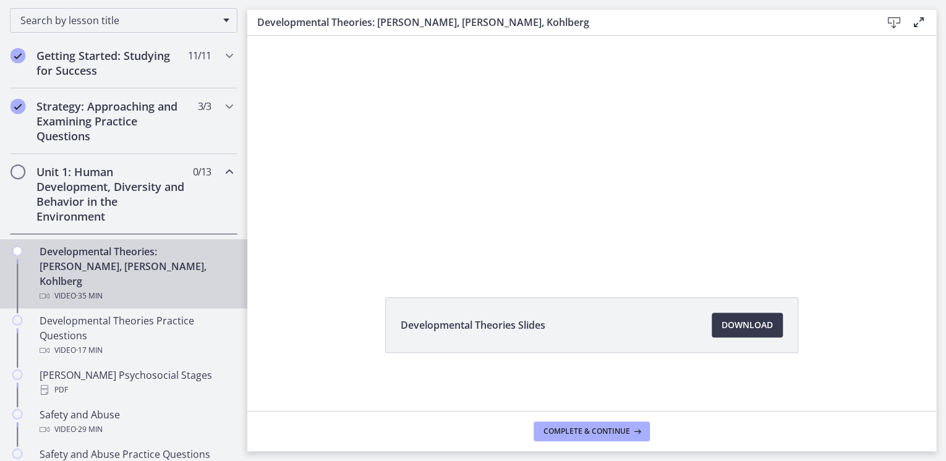
scroll to position [65, 0]
click at [724, 325] on span "Download Opens in a new window" at bounding box center [747, 324] width 51 height 15
click at [636, 376] on div "Developmental Theories Slides Download Opens in a new window" at bounding box center [591, 354] width 433 height 115
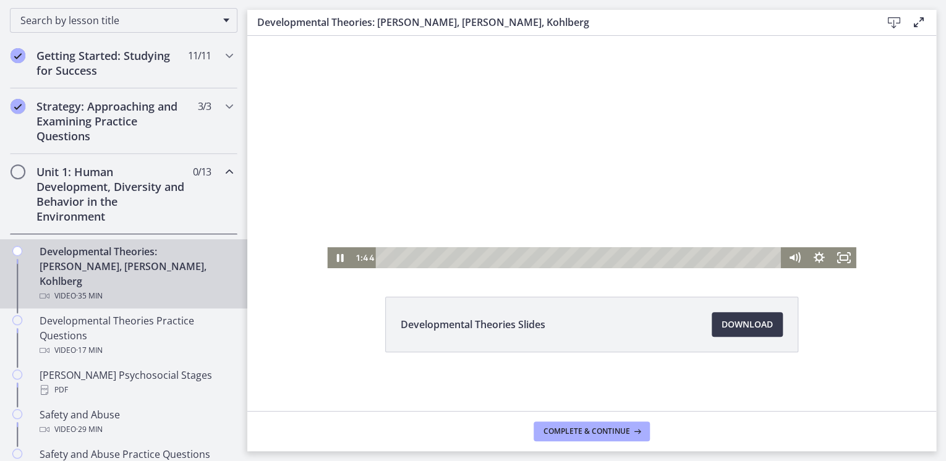
click at [602, 219] on div at bounding box center [591, 120] width 529 height 298
click at [327, 261] on icon "Play Video" at bounding box center [341, 258] width 30 height 25
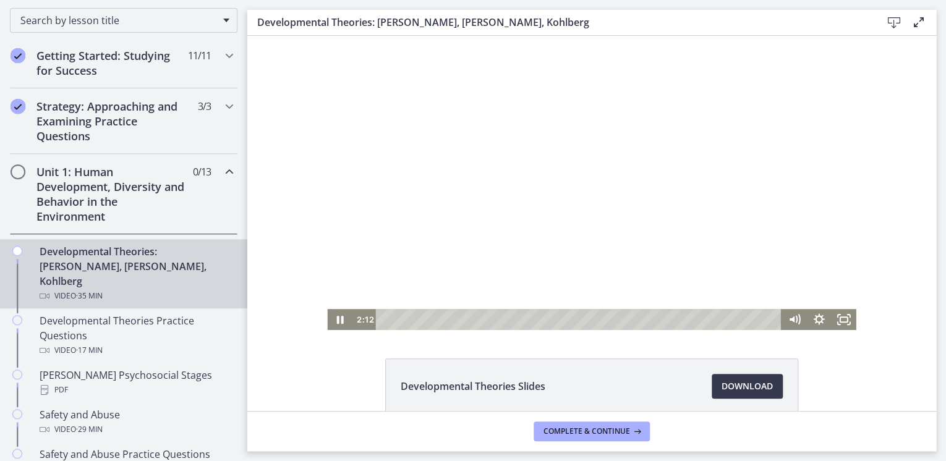
scroll to position [0, 0]
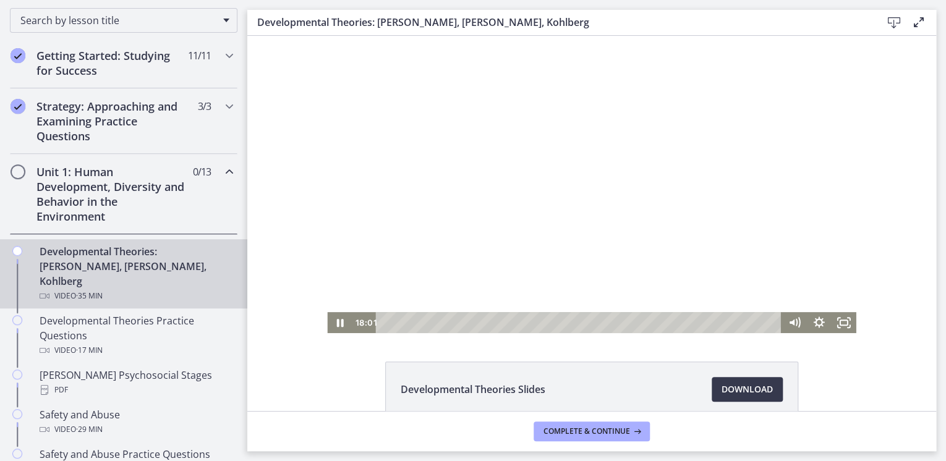
click at [521, 277] on div at bounding box center [591, 185] width 529 height 298
click at [492, 121] on div at bounding box center [591, 185] width 529 height 298
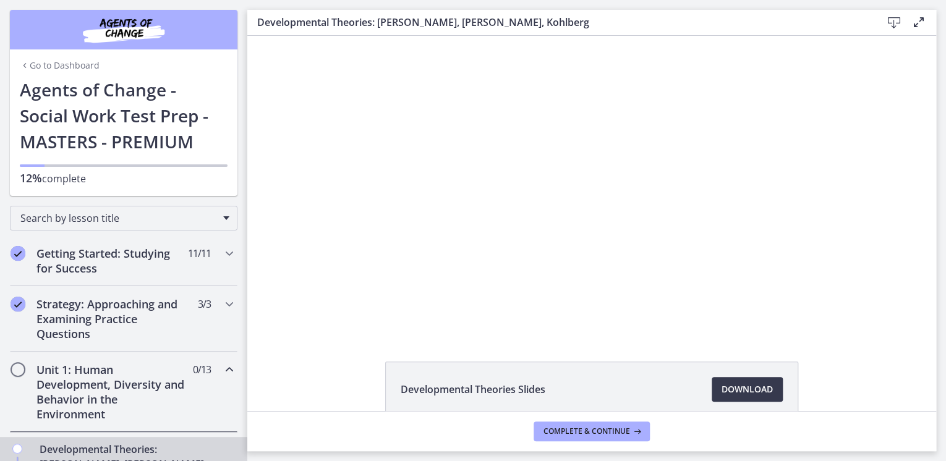
scroll to position [198, 0]
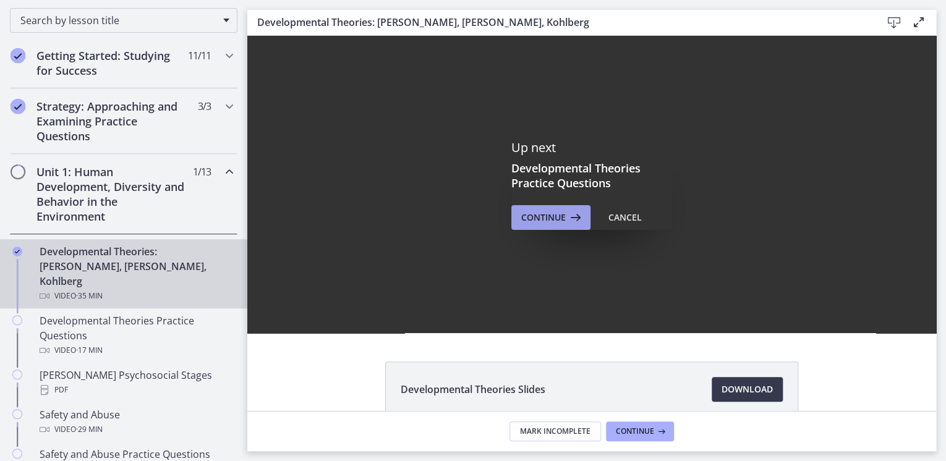
click at [521, 218] on span "Continue" at bounding box center [543, 217] width 45 height 15
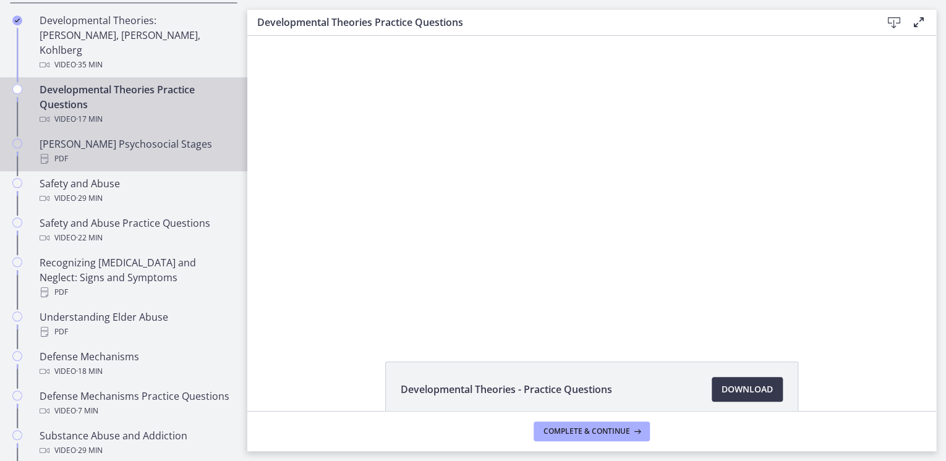
scroll to position [396, 0]
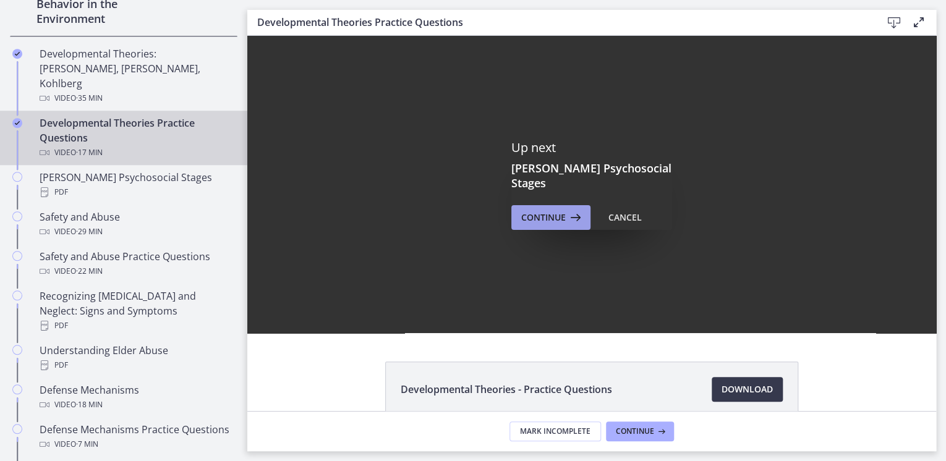
click at [553, 210] on span "Continue" at bounding box center [543, 217] width 45 height 15
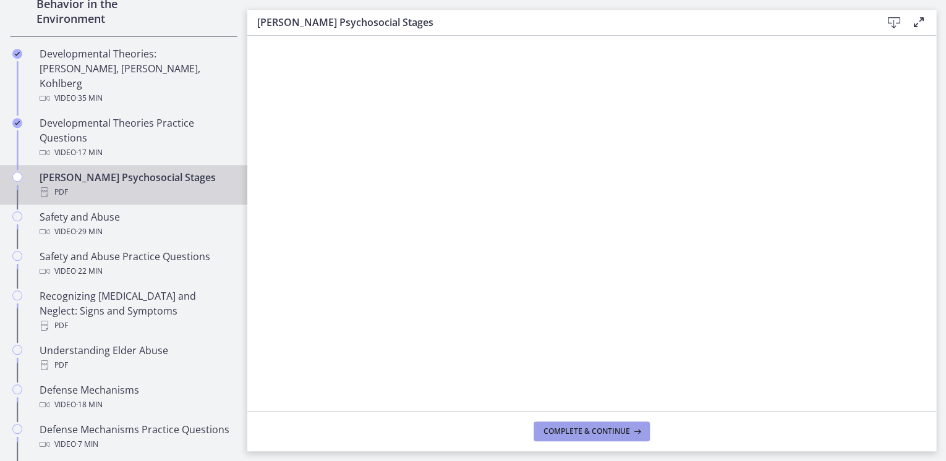
click at [596, 438] on button "Complete & continue" at bounding box center [592, 432] width 116 height 20
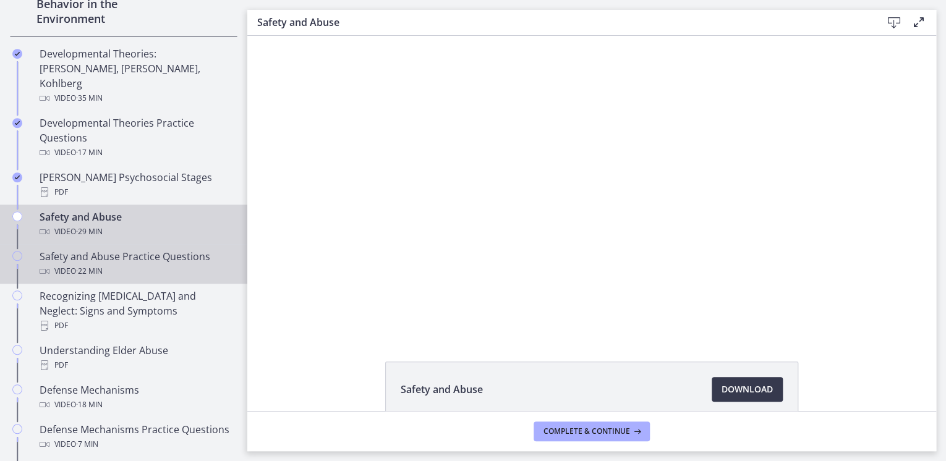
click at [114, 264] on div "Video · 22 min" at bounding box center [136, 271] width 193 height 15
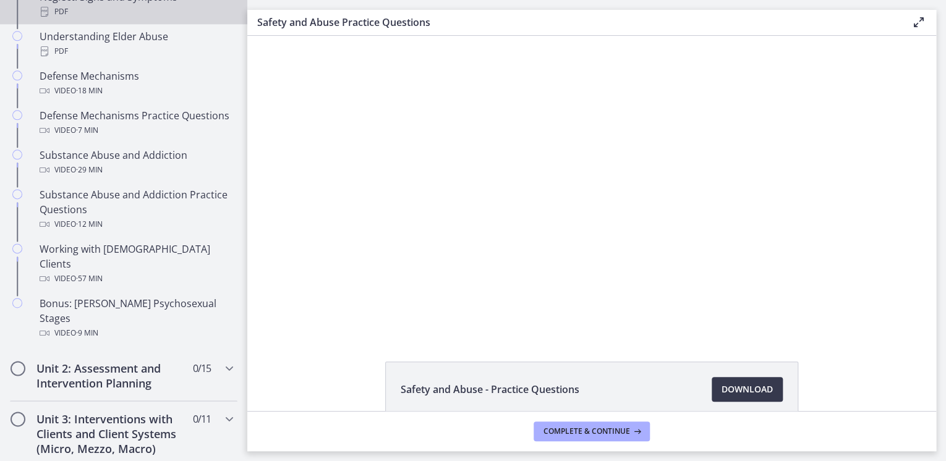
scroll to position [594, 0]
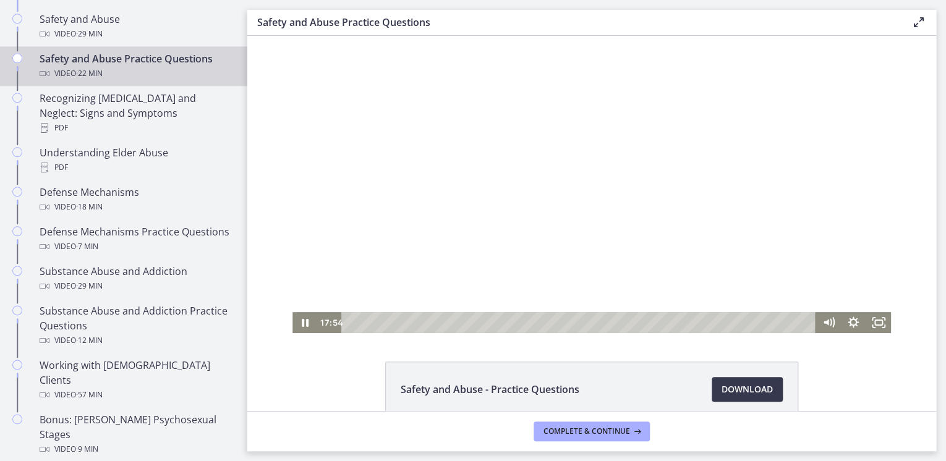
click at [814, 261] on div at bounding box center [592, 185] width 599 height 298
